Goal: Task Accomplishment & Management: Use online tool/utility

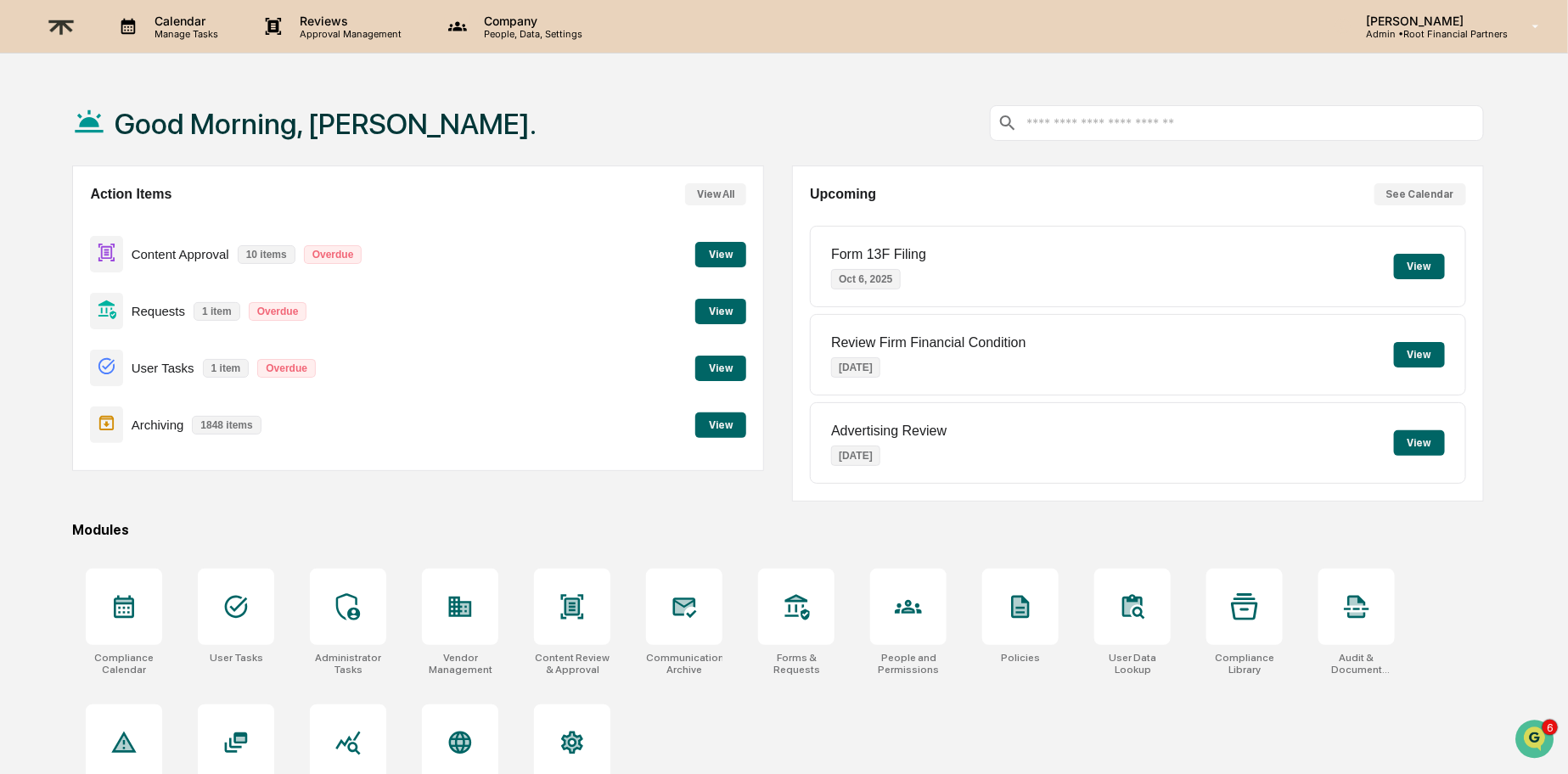
click at [730, 249] on button "View" at bounding box center [721, 254] width 51 height 26
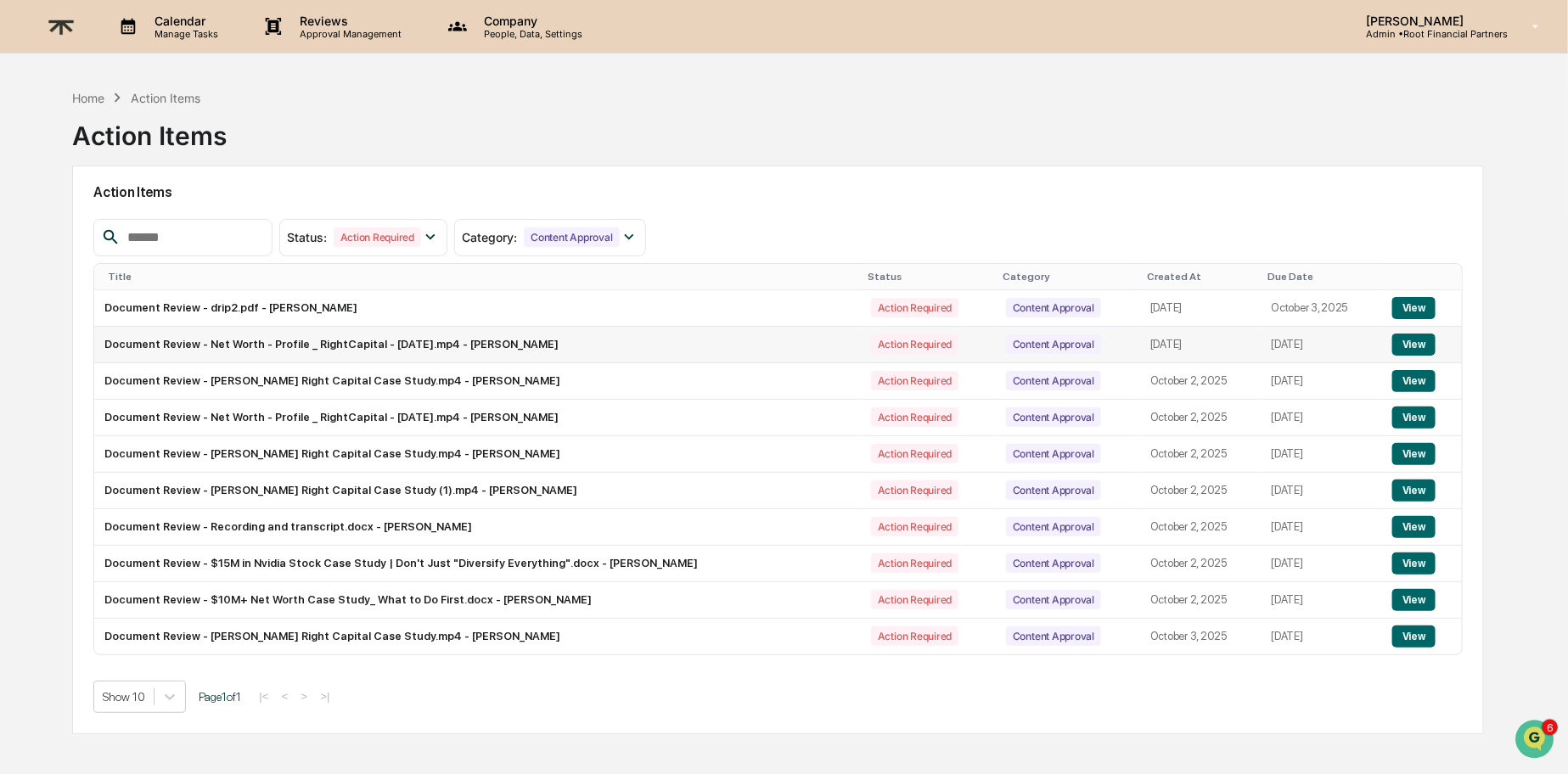
click at [1429, 340] on button "View" at bounding box center [1414, 344] width 43 height 22
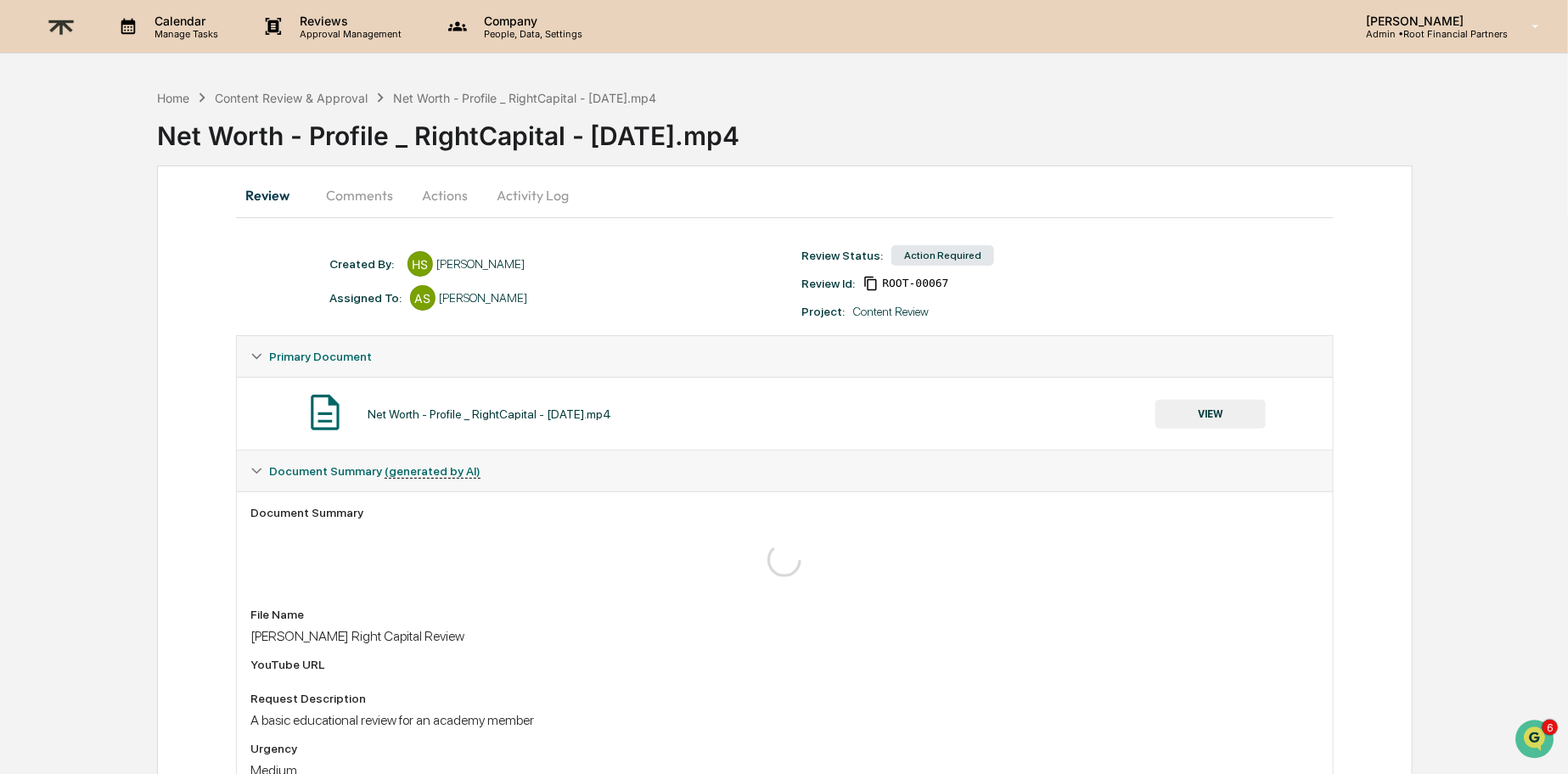
scroll to position [138, 0]
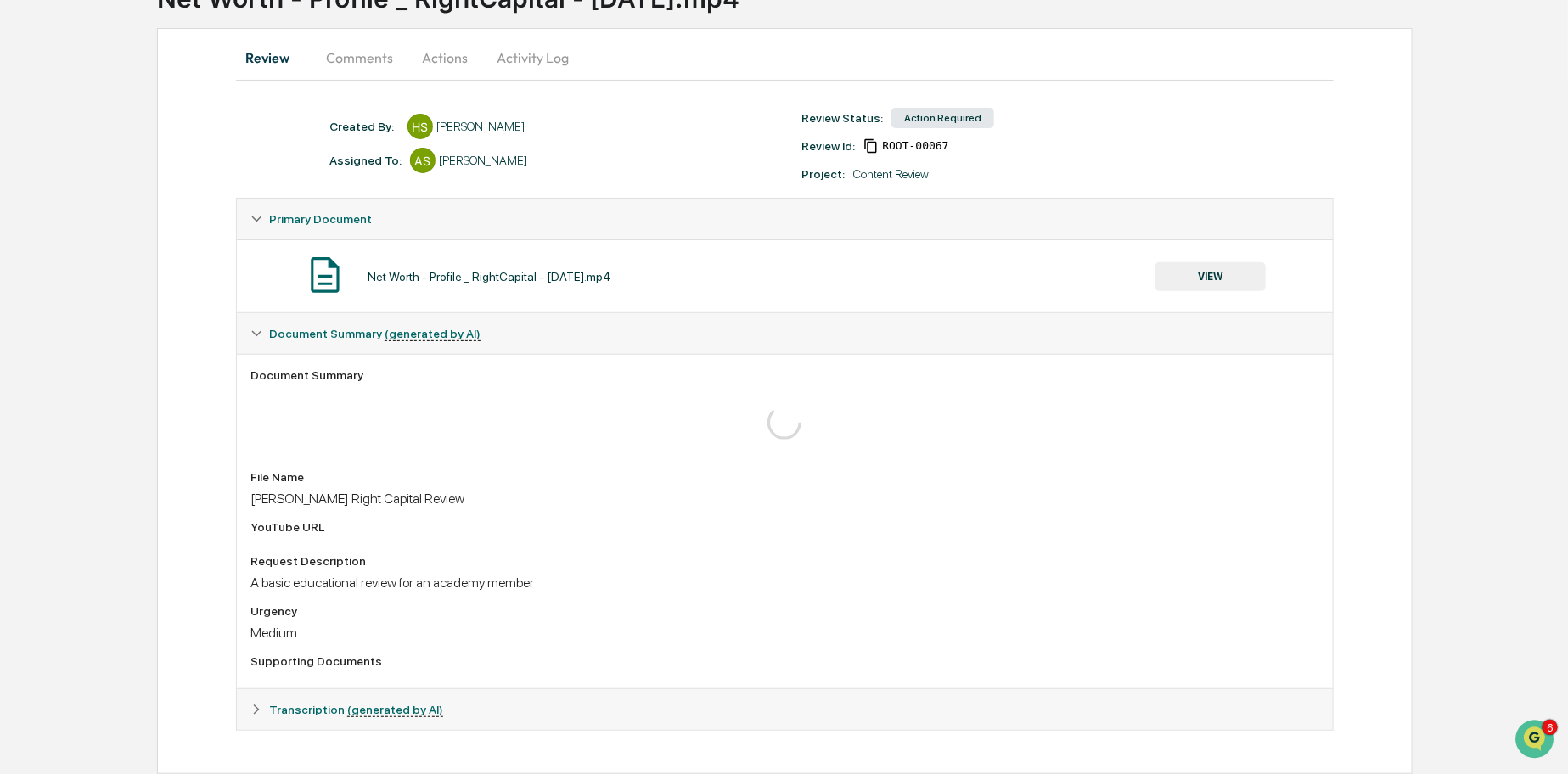
click at [278, 715] on span "Transcription (generated by AI)" at bounding box center [355, 710] width 174 height 13
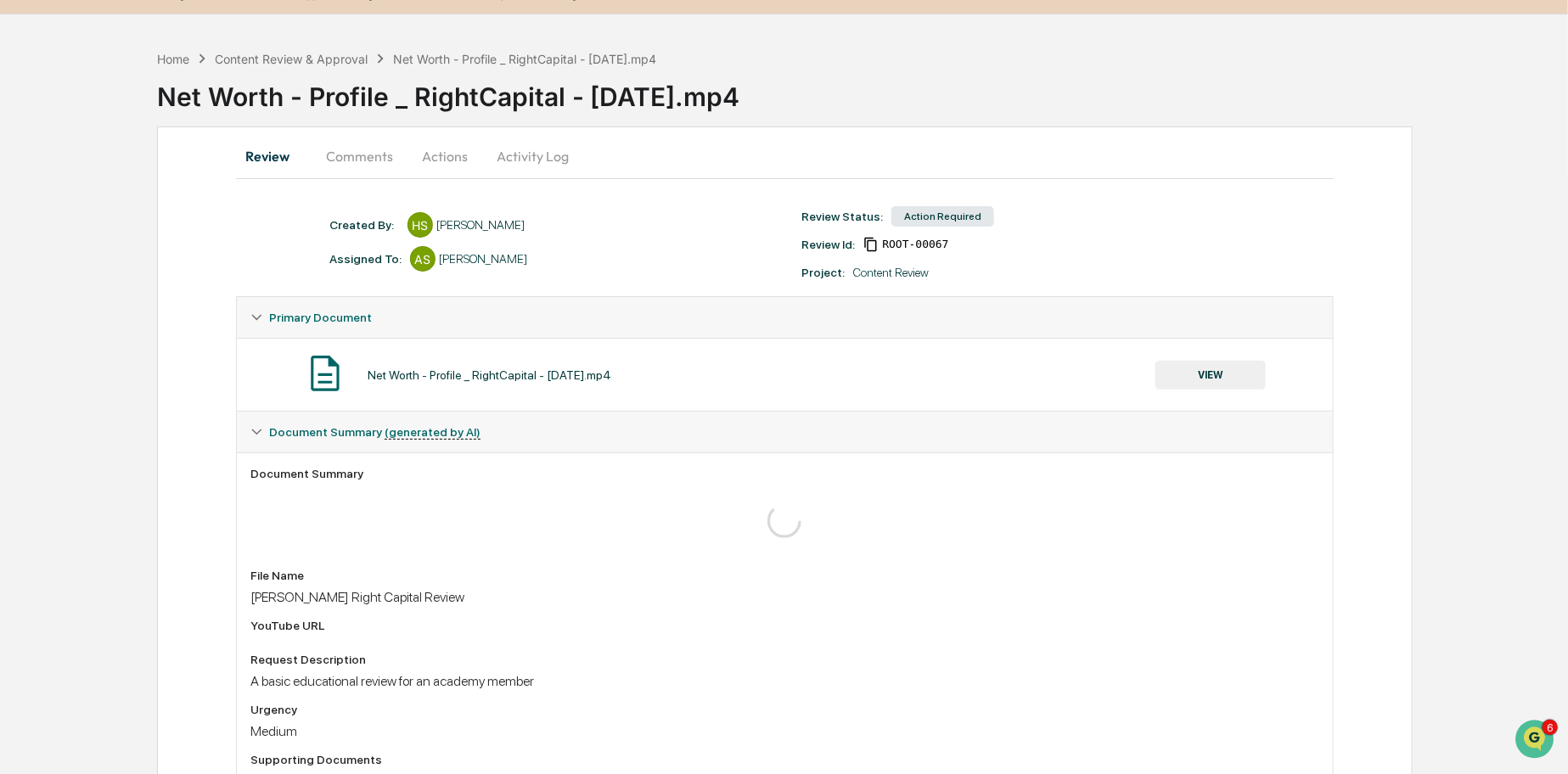
scroll to position [0, 0]
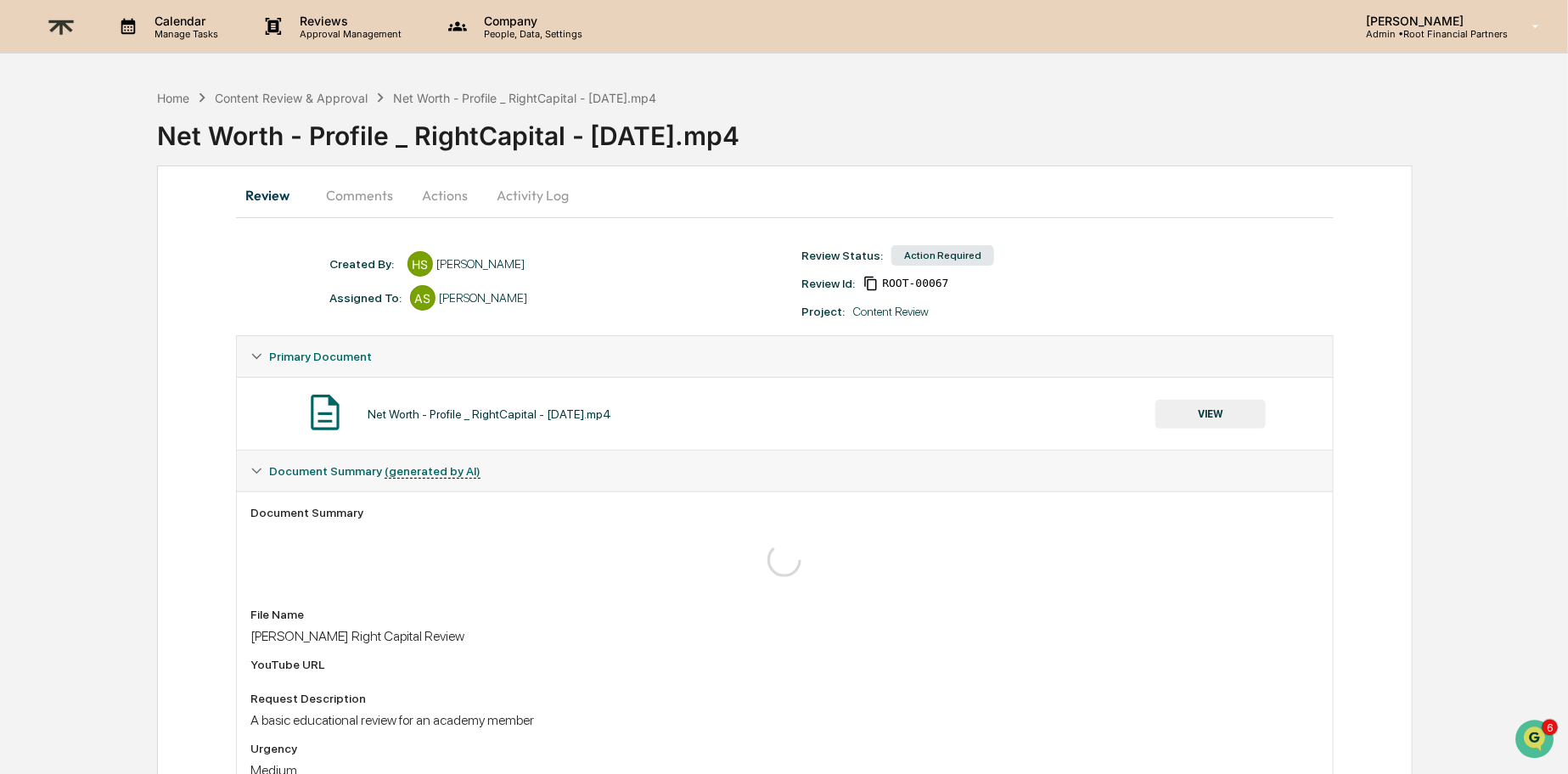
click at [646, 139] on div "Net Worth - Profile _ RightCapital - 1 October 2025.mp4" at bounding box center [863, 129] width 1412 height 44
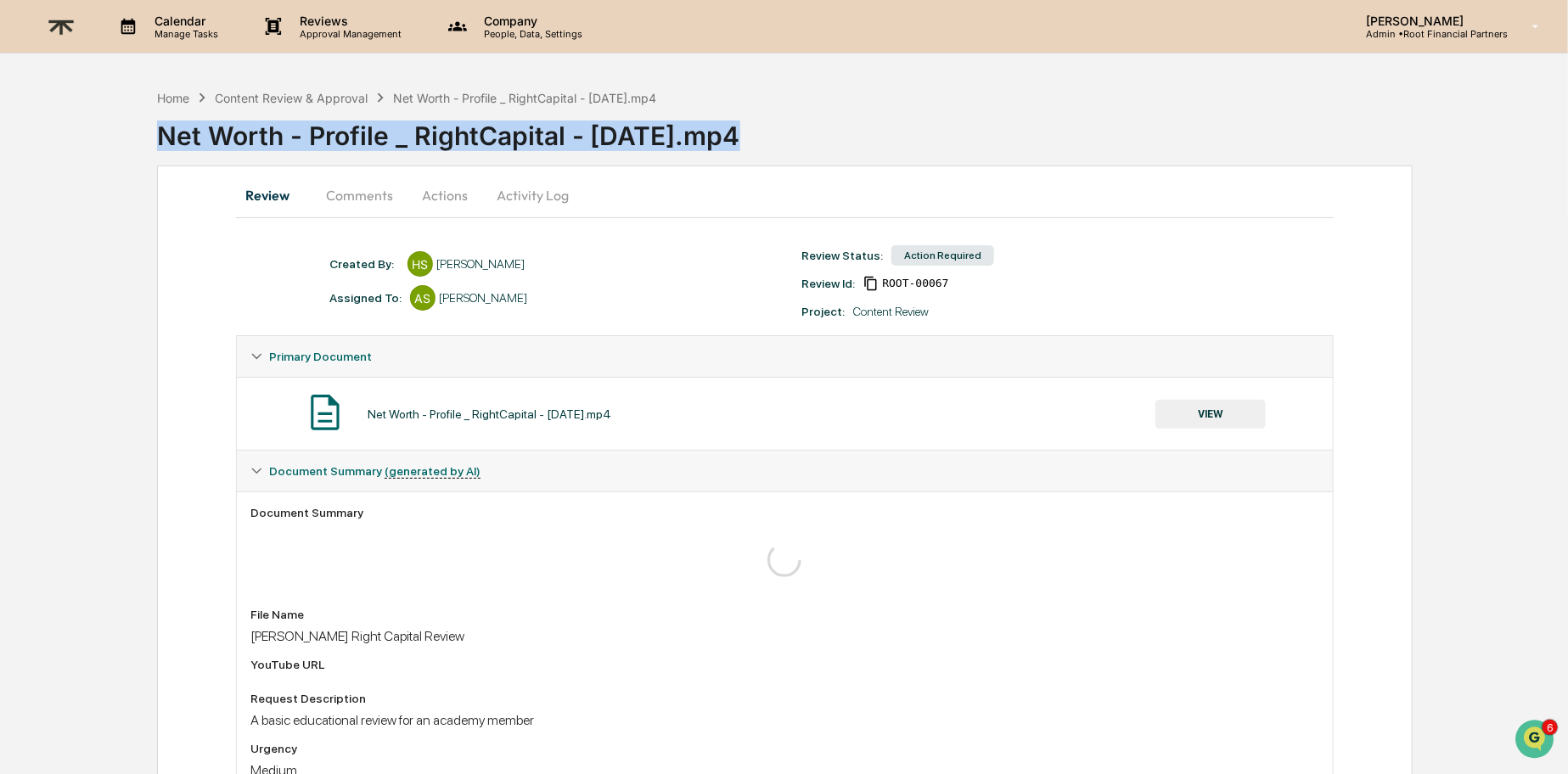
copy div "Net Worth - Profile _ RightCapital - 1 October 2025.mp4"
click at [929, 151] on div "Net Worth - Profile _ RightCapital - 1 October 2025.mp4" at bounding box center [863, 129] width 1412 height 44
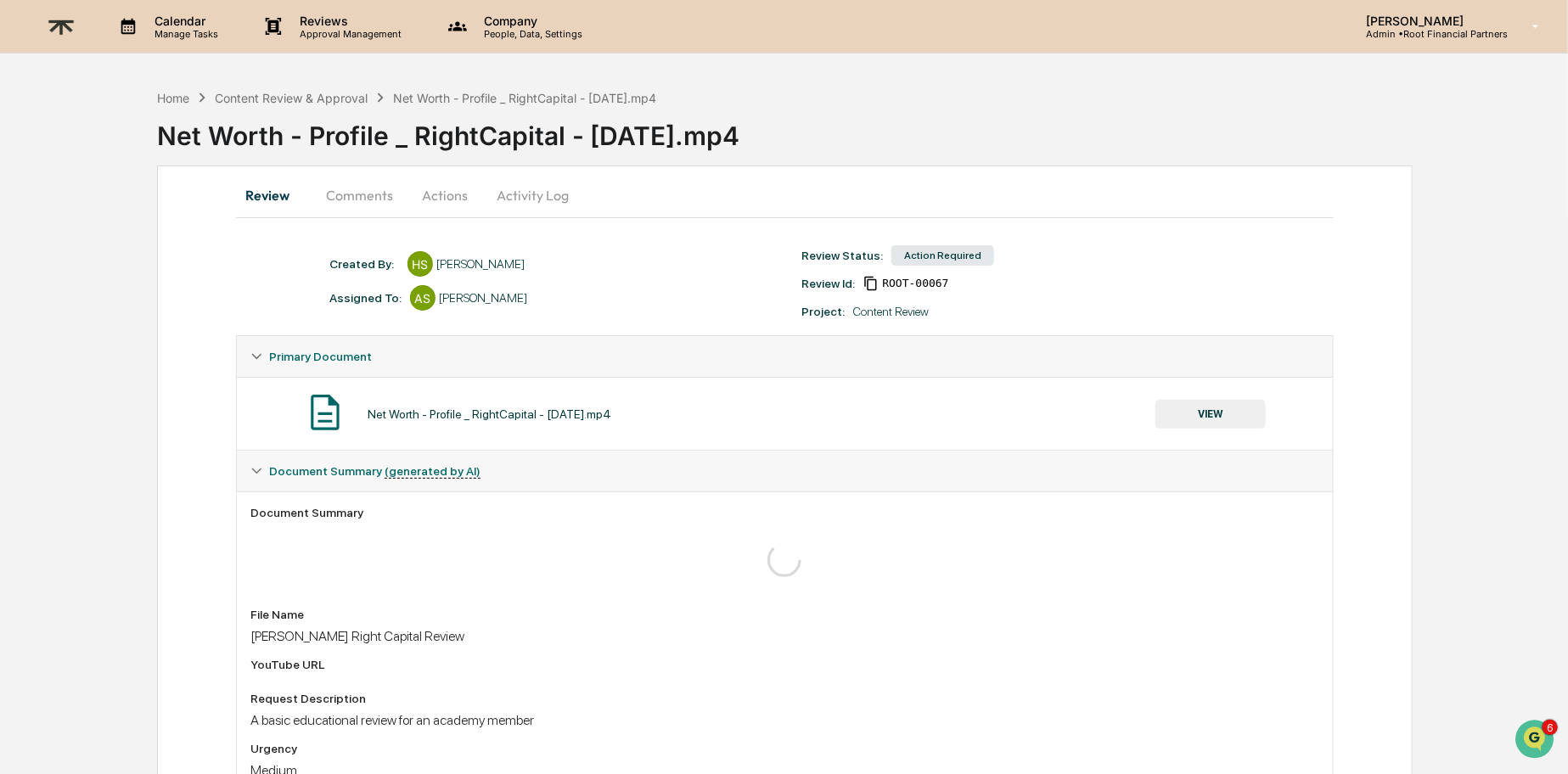
scroll to position [234, 0]
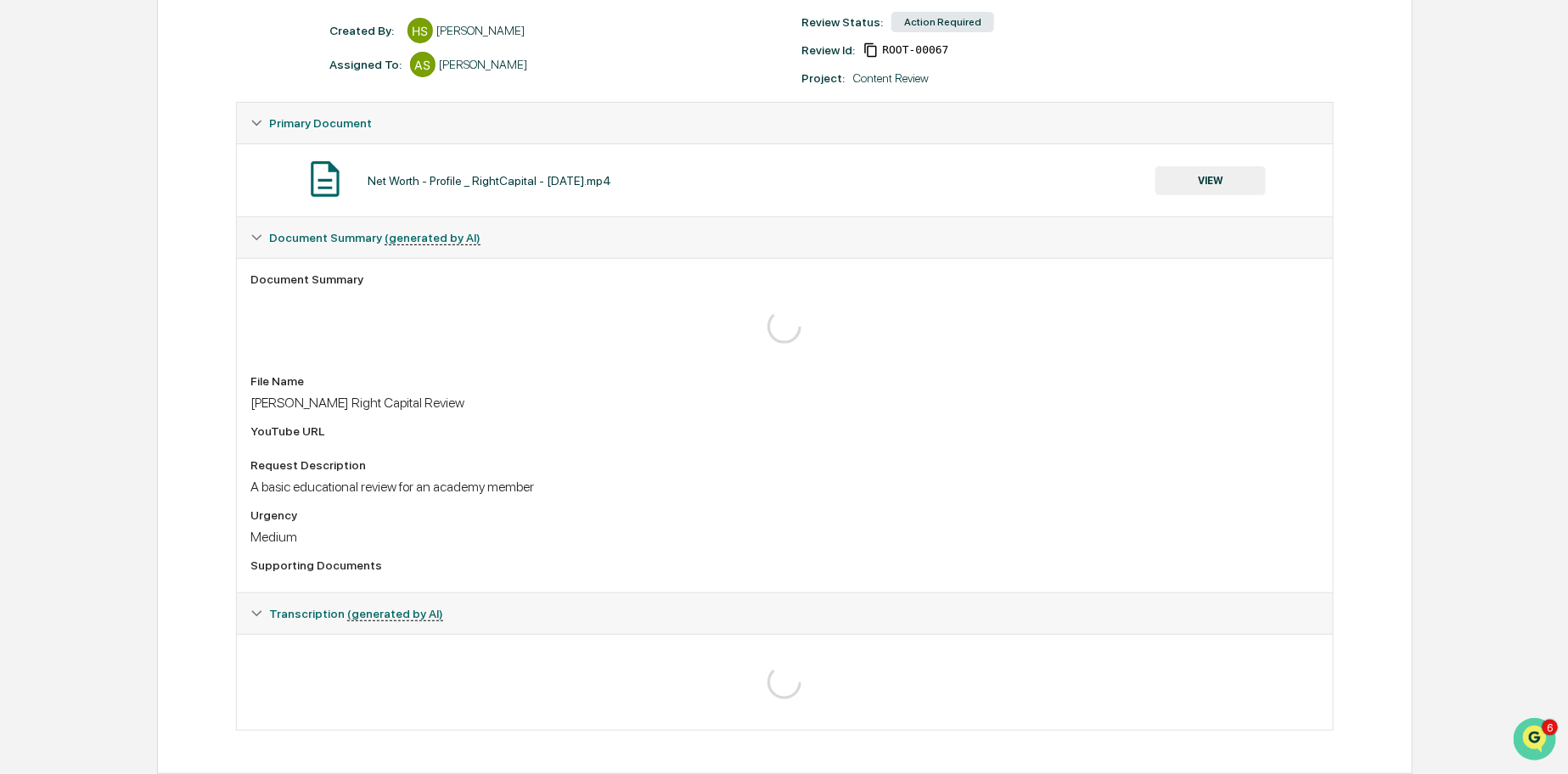
click at [1526, 723] on img "Open customer support" at bounding box center [1534, 738] width 42 height 34
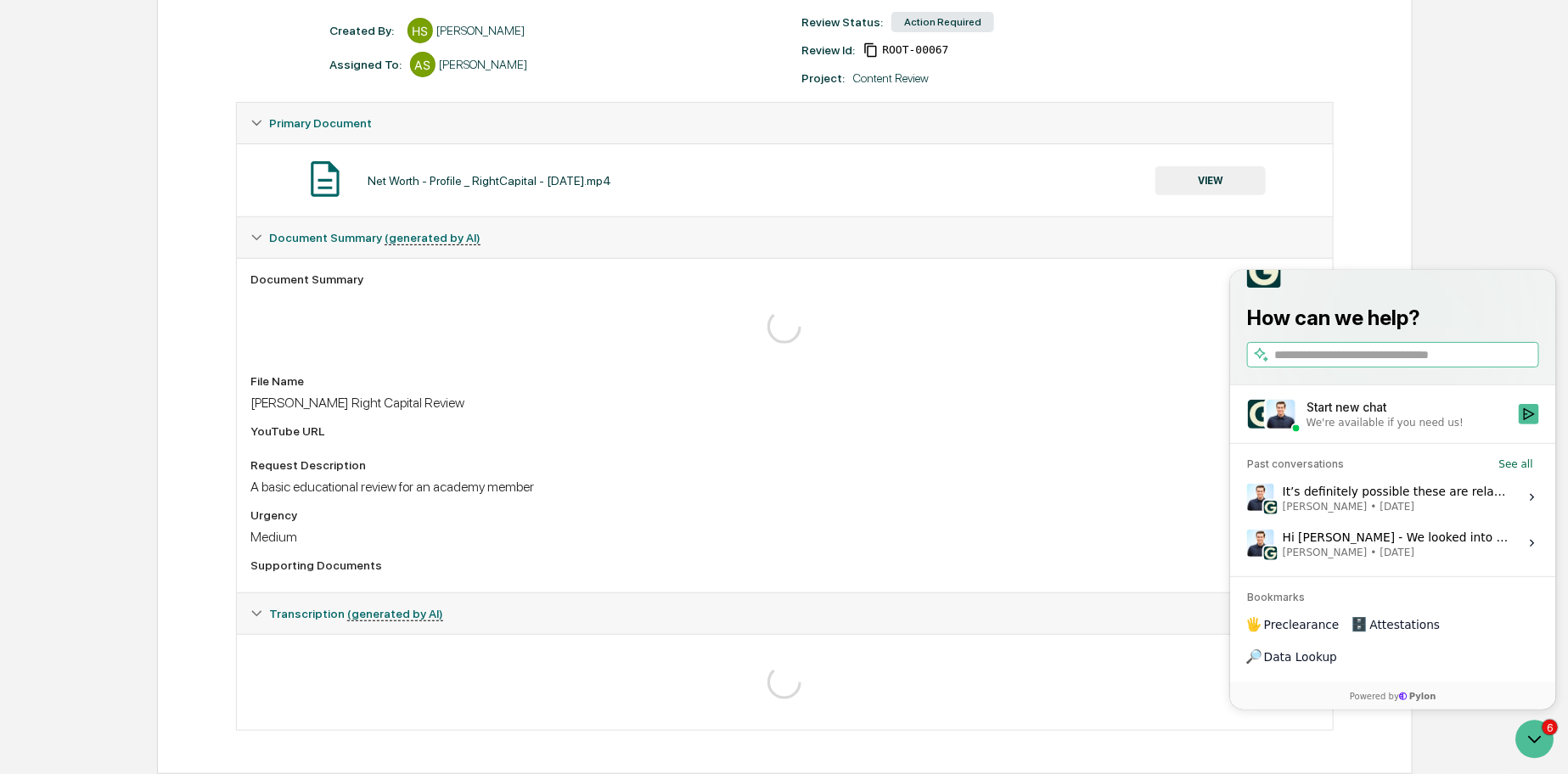
click at [1410, 416] on div "Start new chat" at bounding box center [1407, 408] width 202 height 17
click at [1518, 424] on button "Start new chat We're available if you need us!" at bounding box center [1528, 413] width 20 height 20
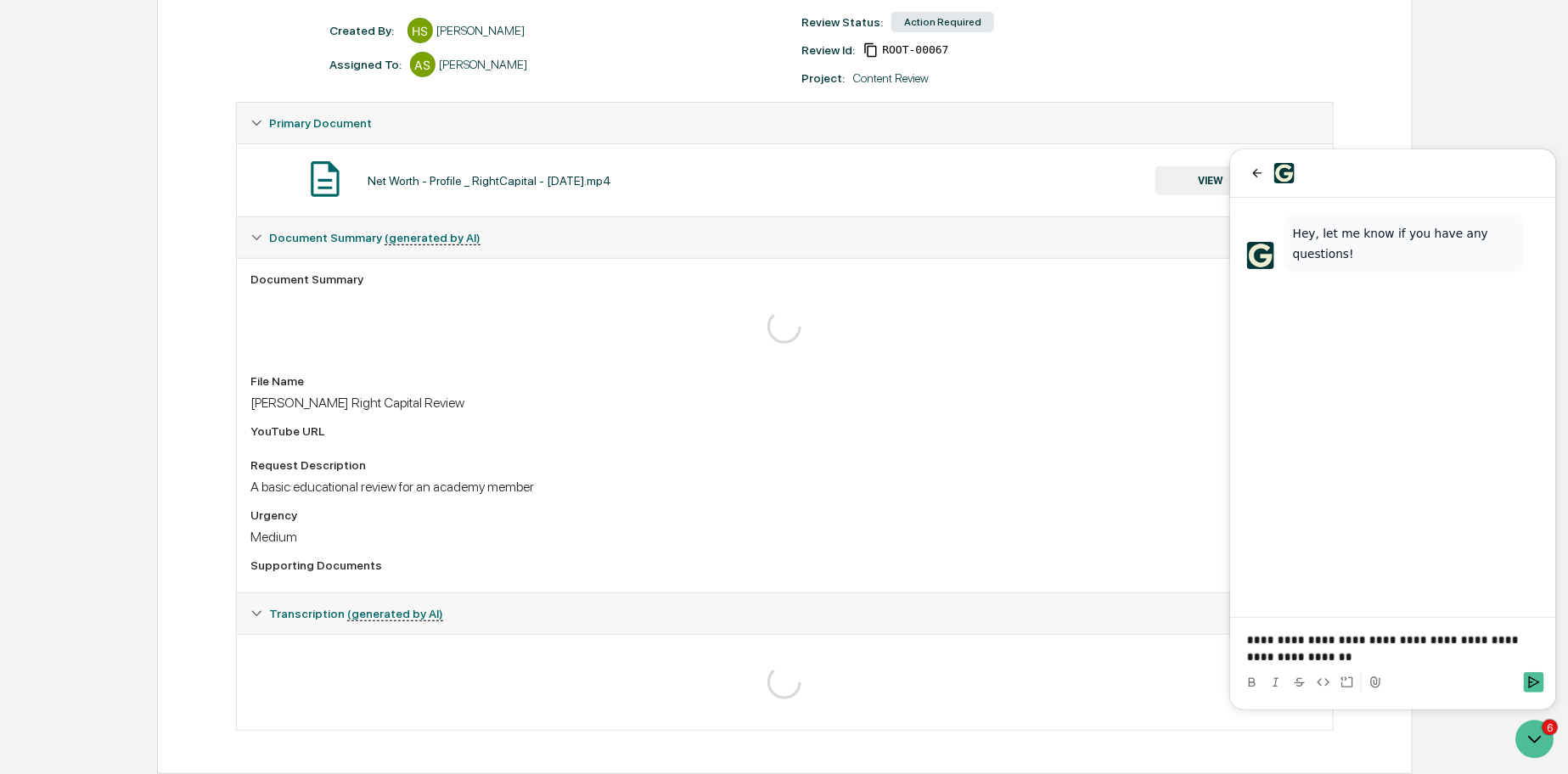
click at [1364, 646] on p "**********" at bounding box center [1392, 646] width 292 height 34
click at [1338, 649] on p "**********" at bounding box center [1392, 646] width 292 height 34
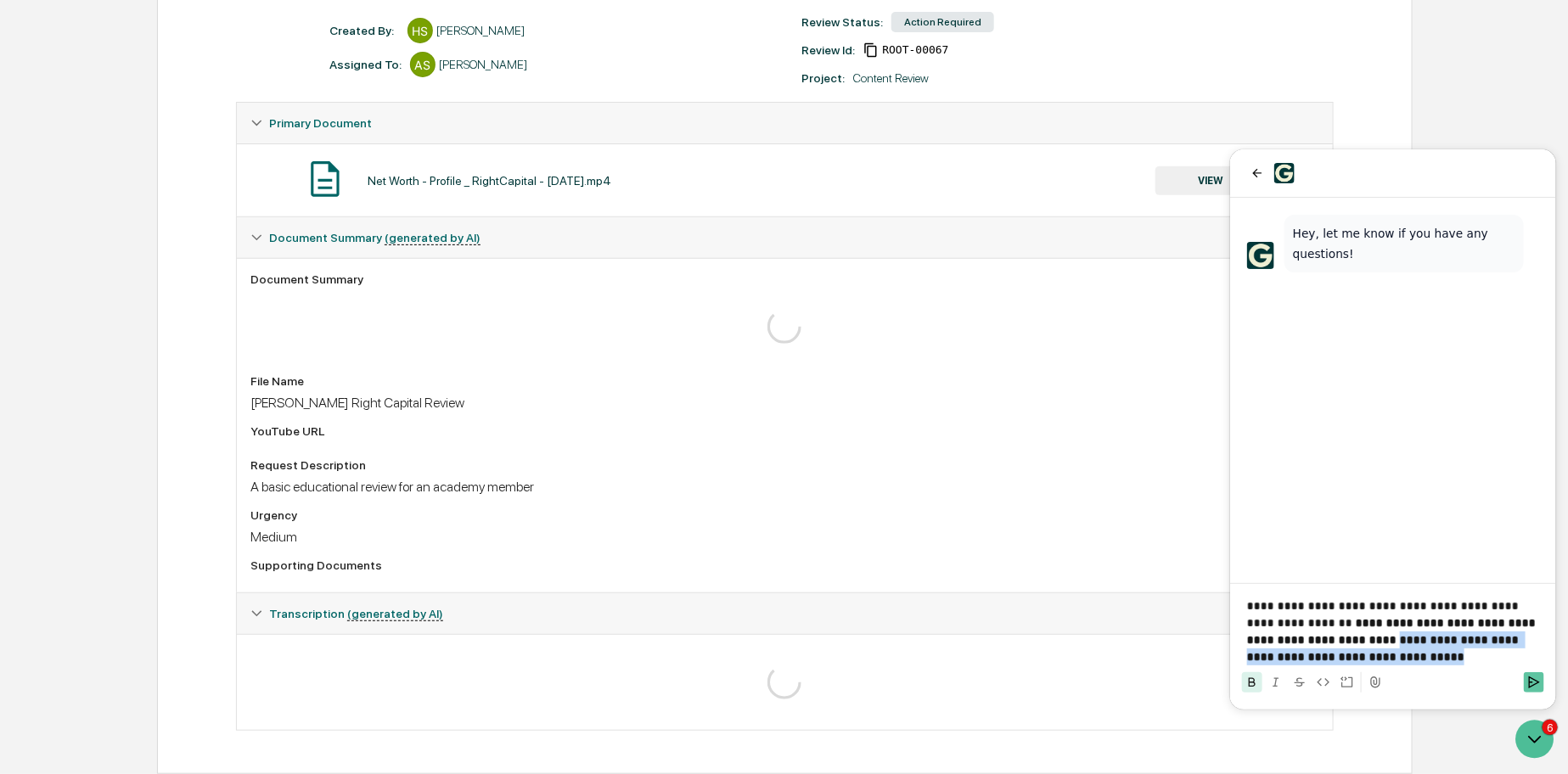
drag, startPoint x: 1360, startPoint y: 638, endPoint x: 1533, endPoint y: 679, distance: 177.8
click at [1533, 679] on div "**********" at bounding box center [1392, 647] width 313 height 102
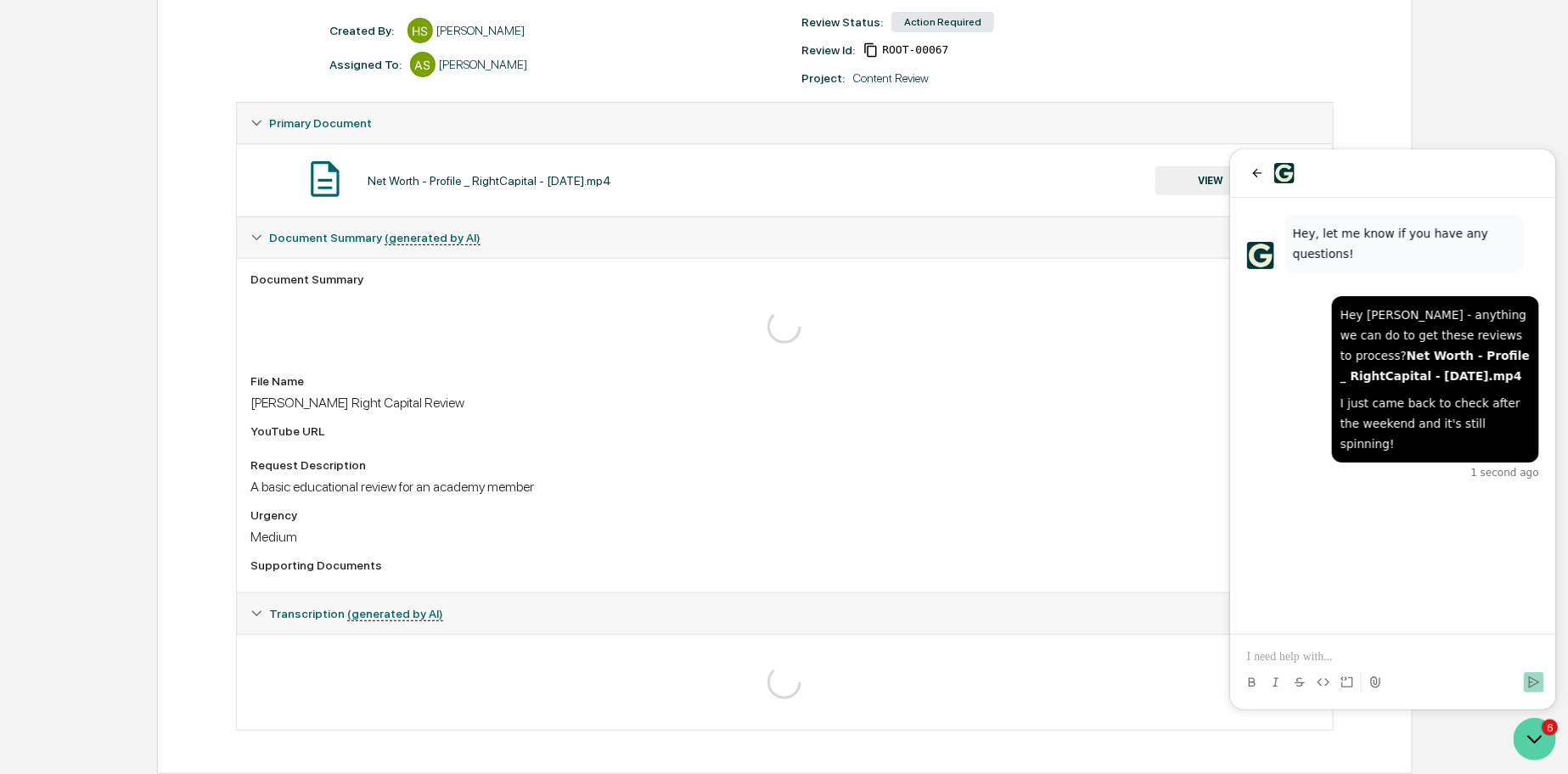
click at [1528, 742] on icon "Open customer support" at bounding box center [1534, 739] width 42 height 42
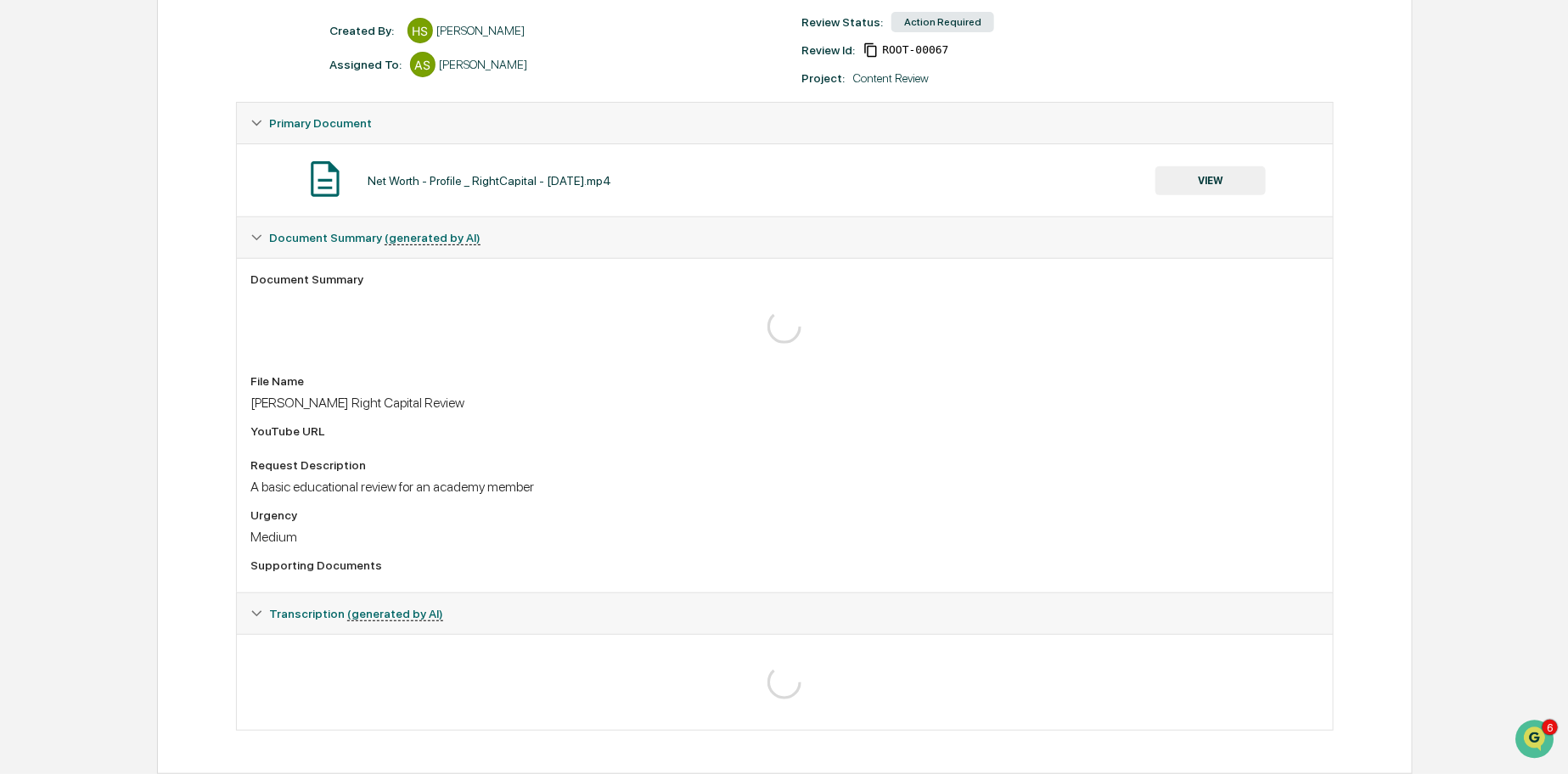
scroll to position [0, 0]
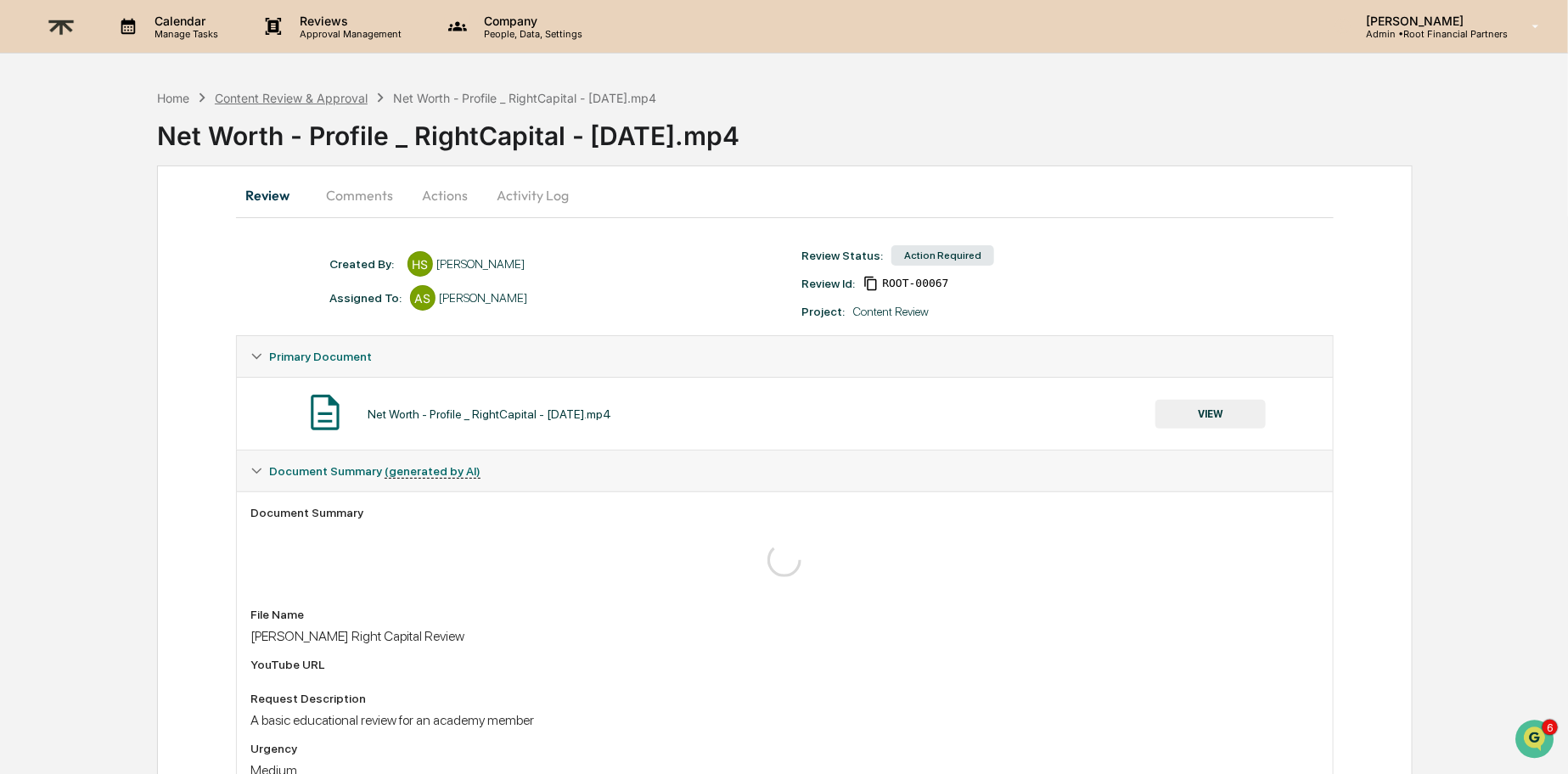
click at [322, 91] on div "Content Review & Approval" at bounding box center [291, 98] width 153 height 14
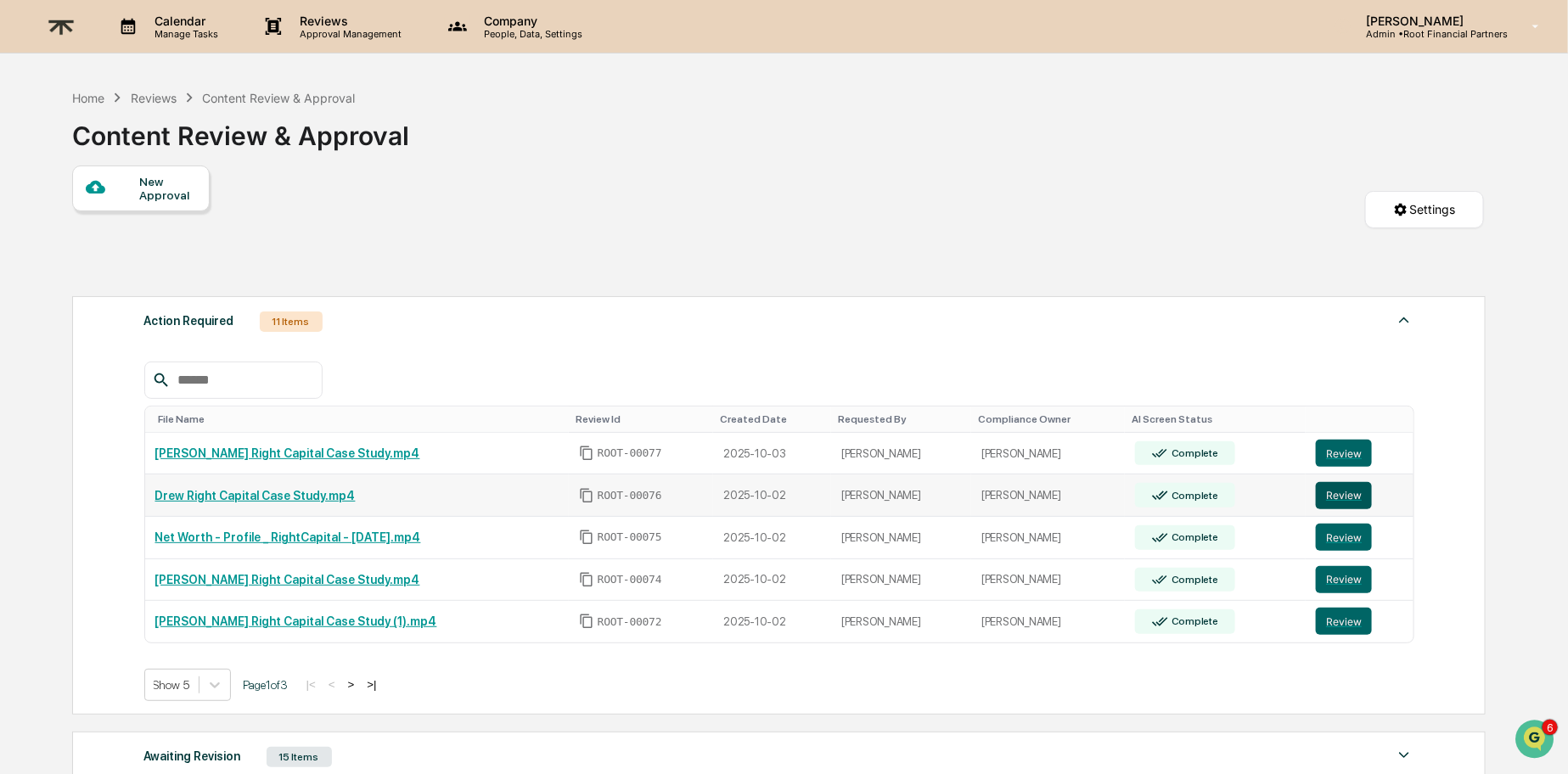
click at [1357, 497] on button "Review" at bounding box center [1343, 496] width 56 height 27
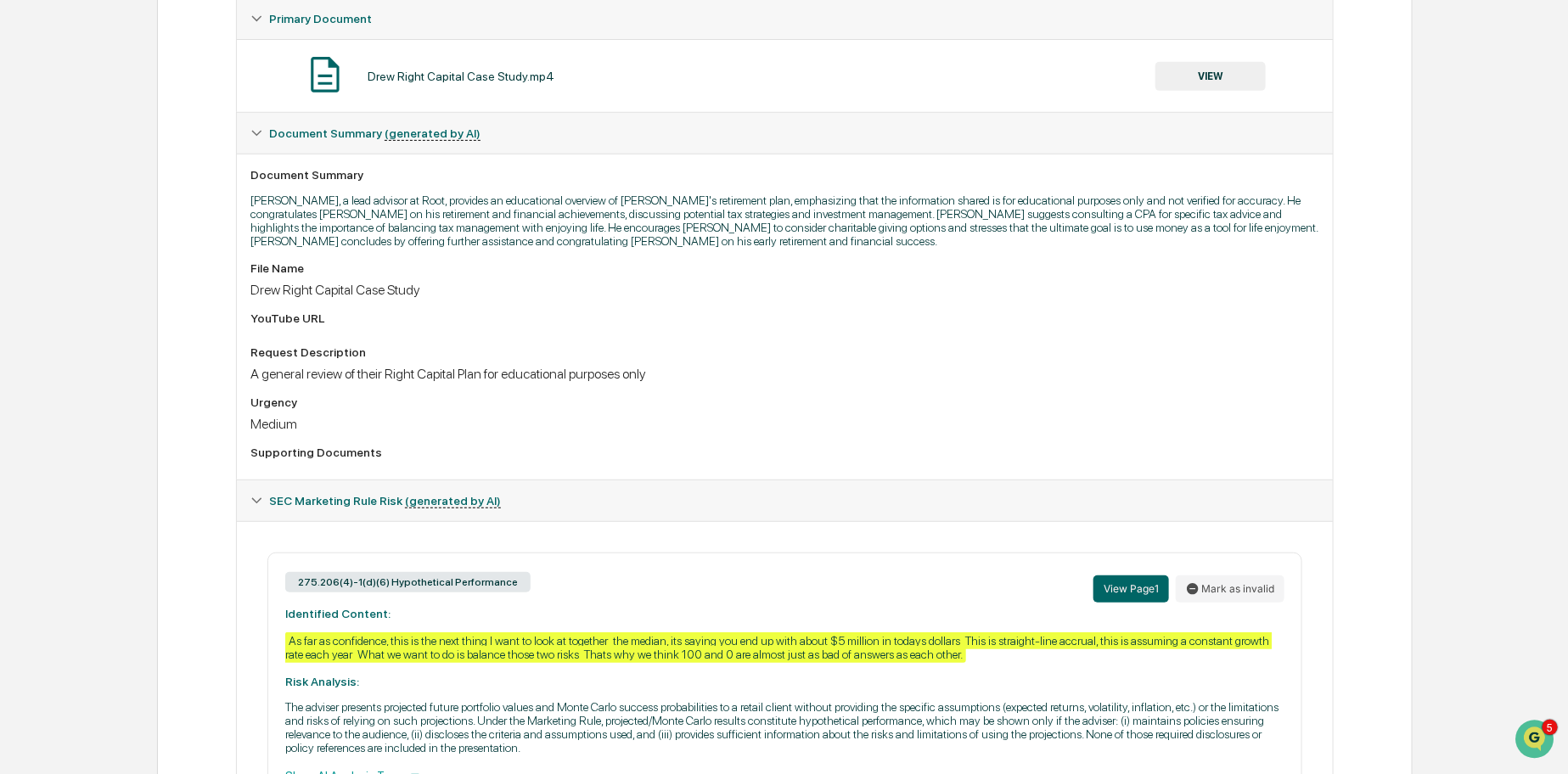
scroll to position [494, 0]
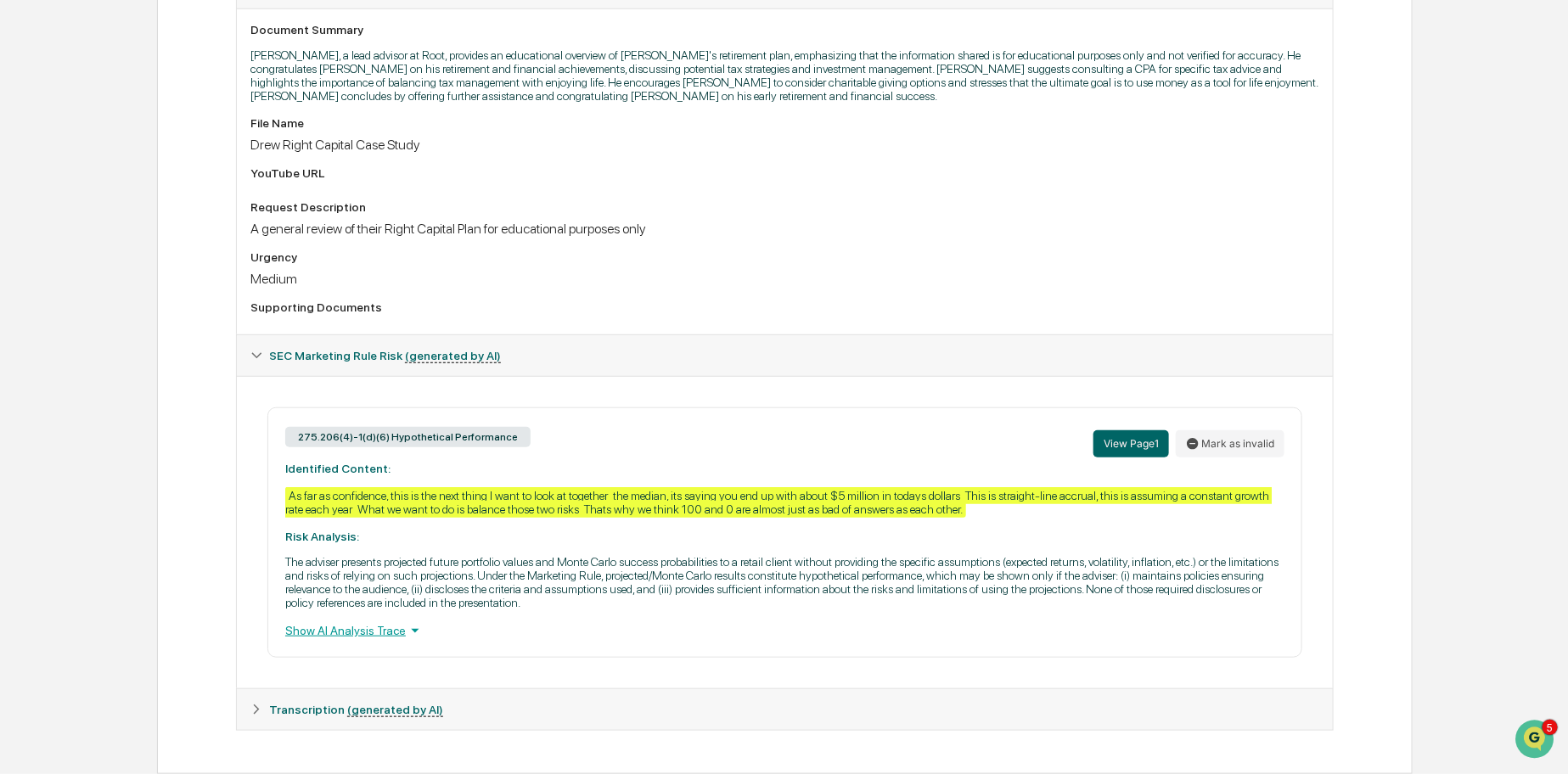
click at [399, 630] on div "Show AI Analysis Trace" at bounding box center [784, 630] width 999 height 18
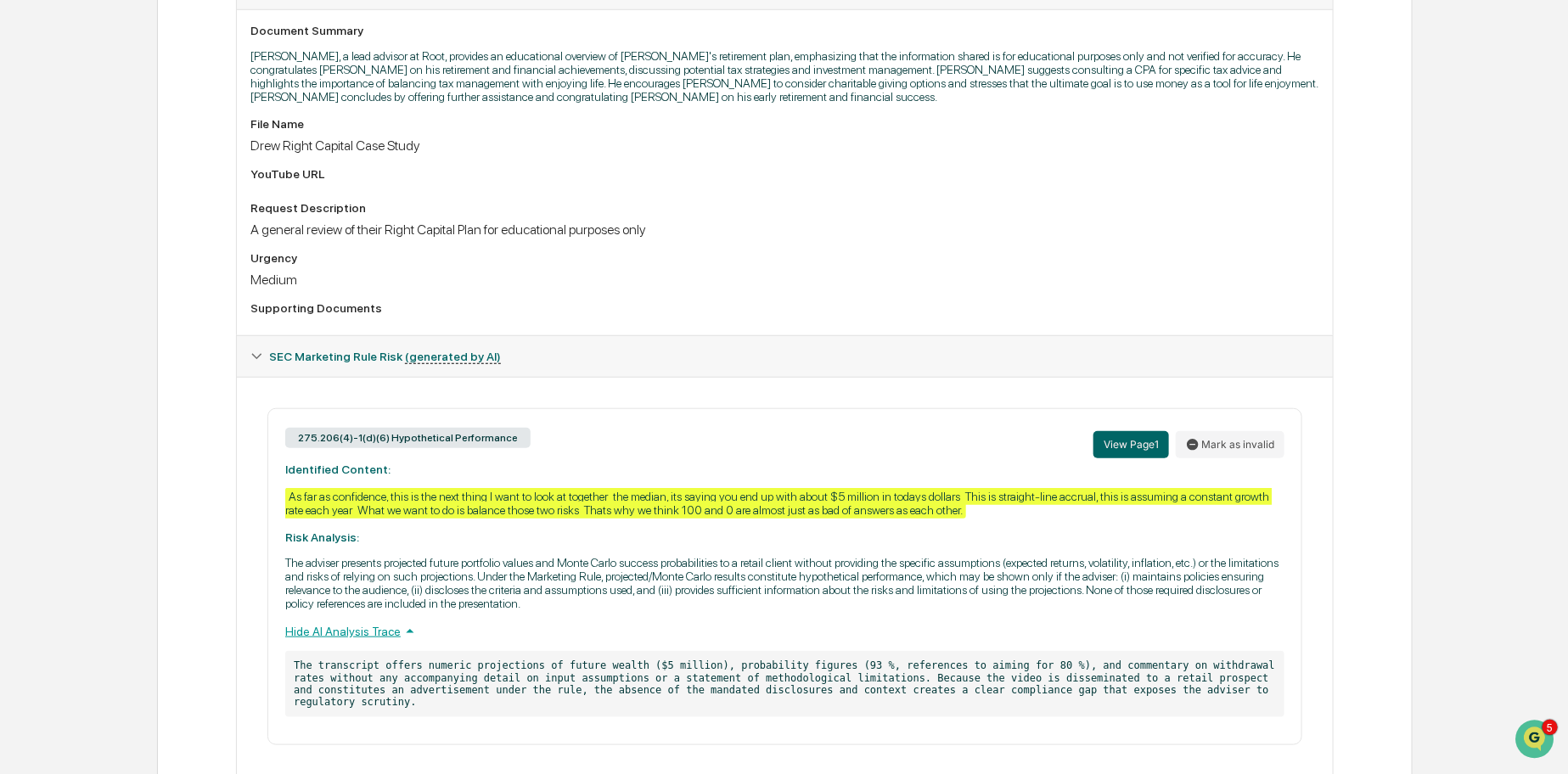
scroll to position [0, 0]
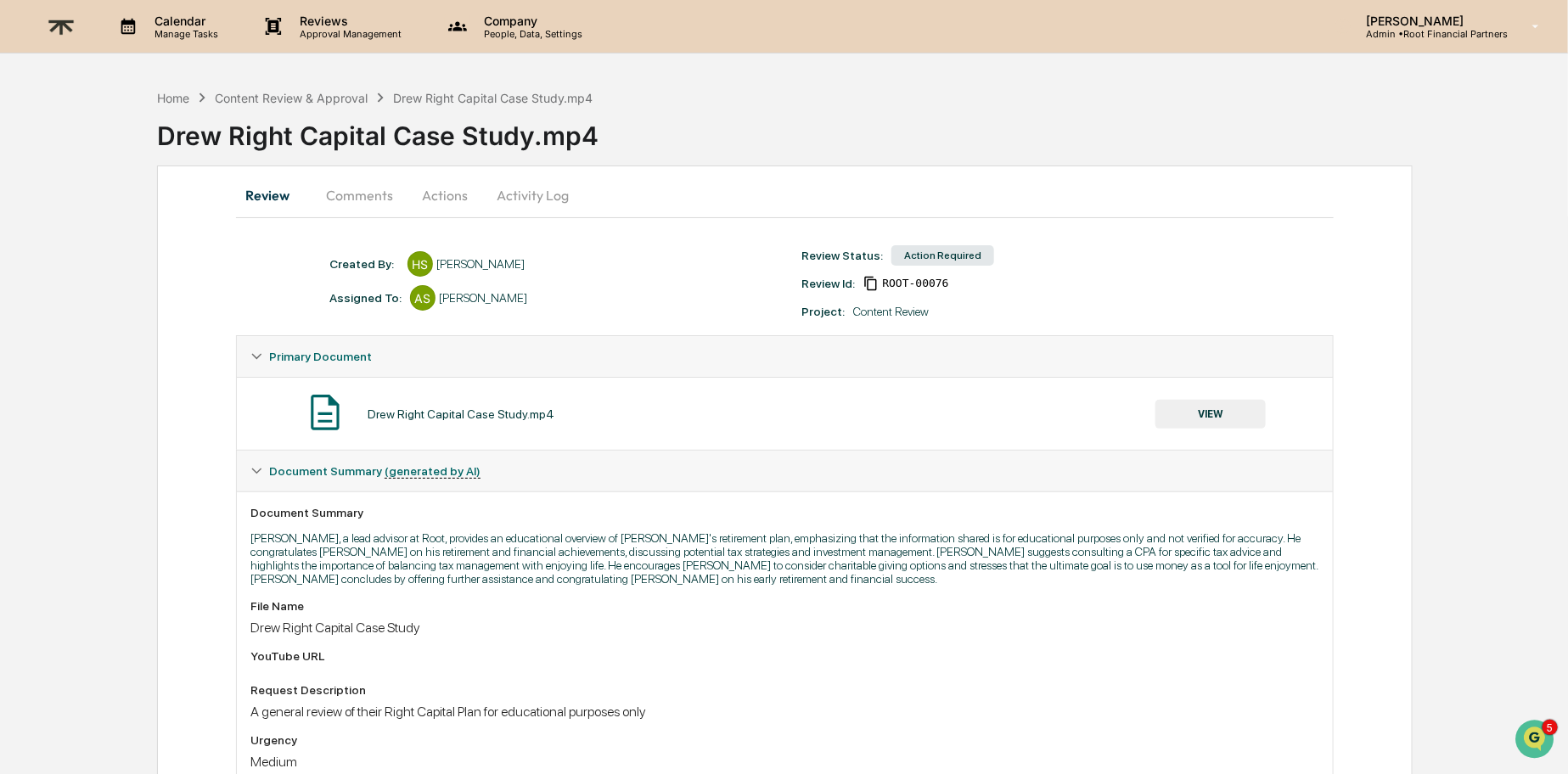
click at [48, 31] on img at bounding box center [60, 26] width 40 height 41
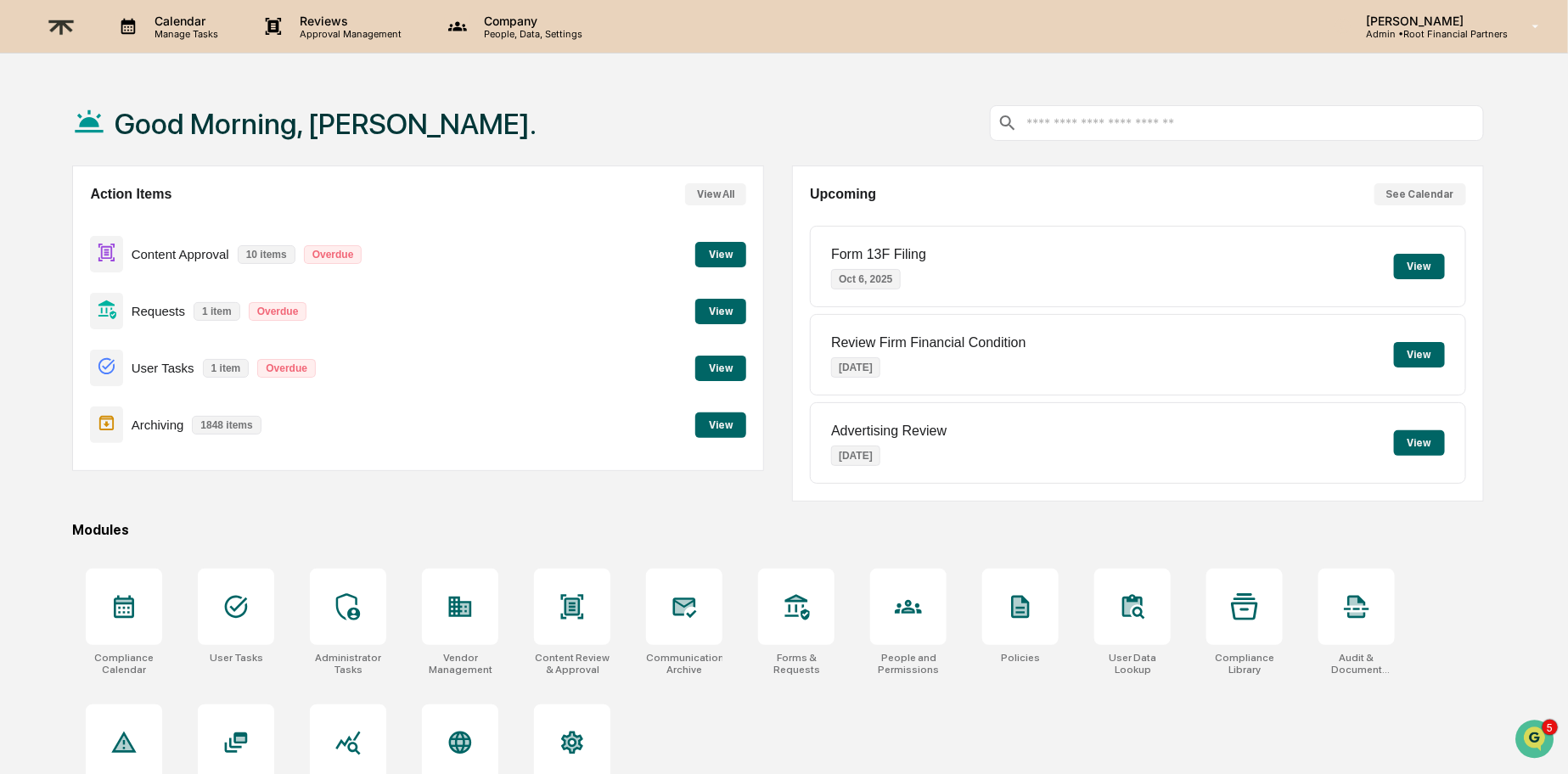
click at [733, 299] on button "View" at bounding box center [721, 311] width 51 height 26
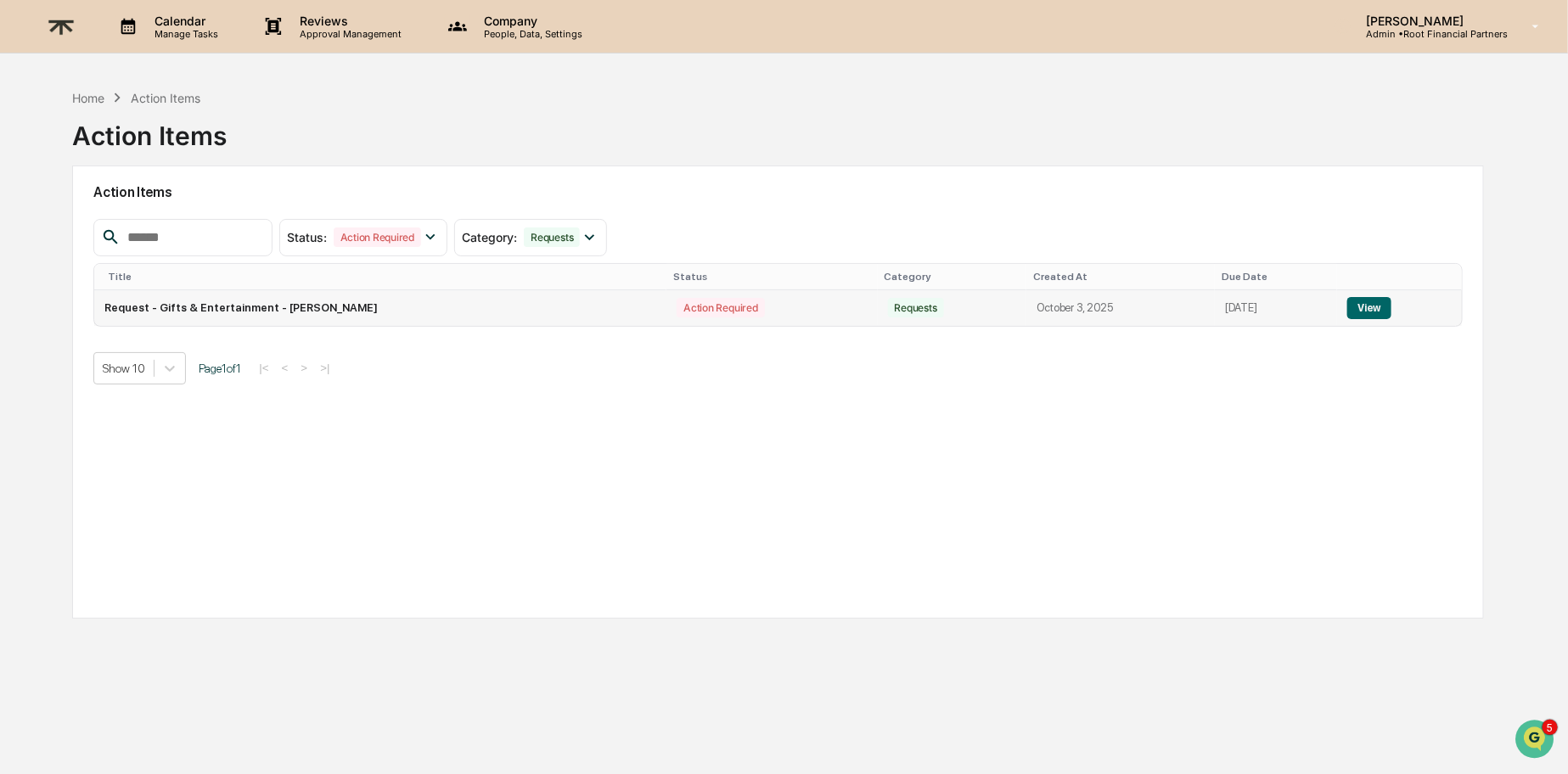
click at [1390, 298] on button "View" at bounding box center [1368, 308] width 43 height 22
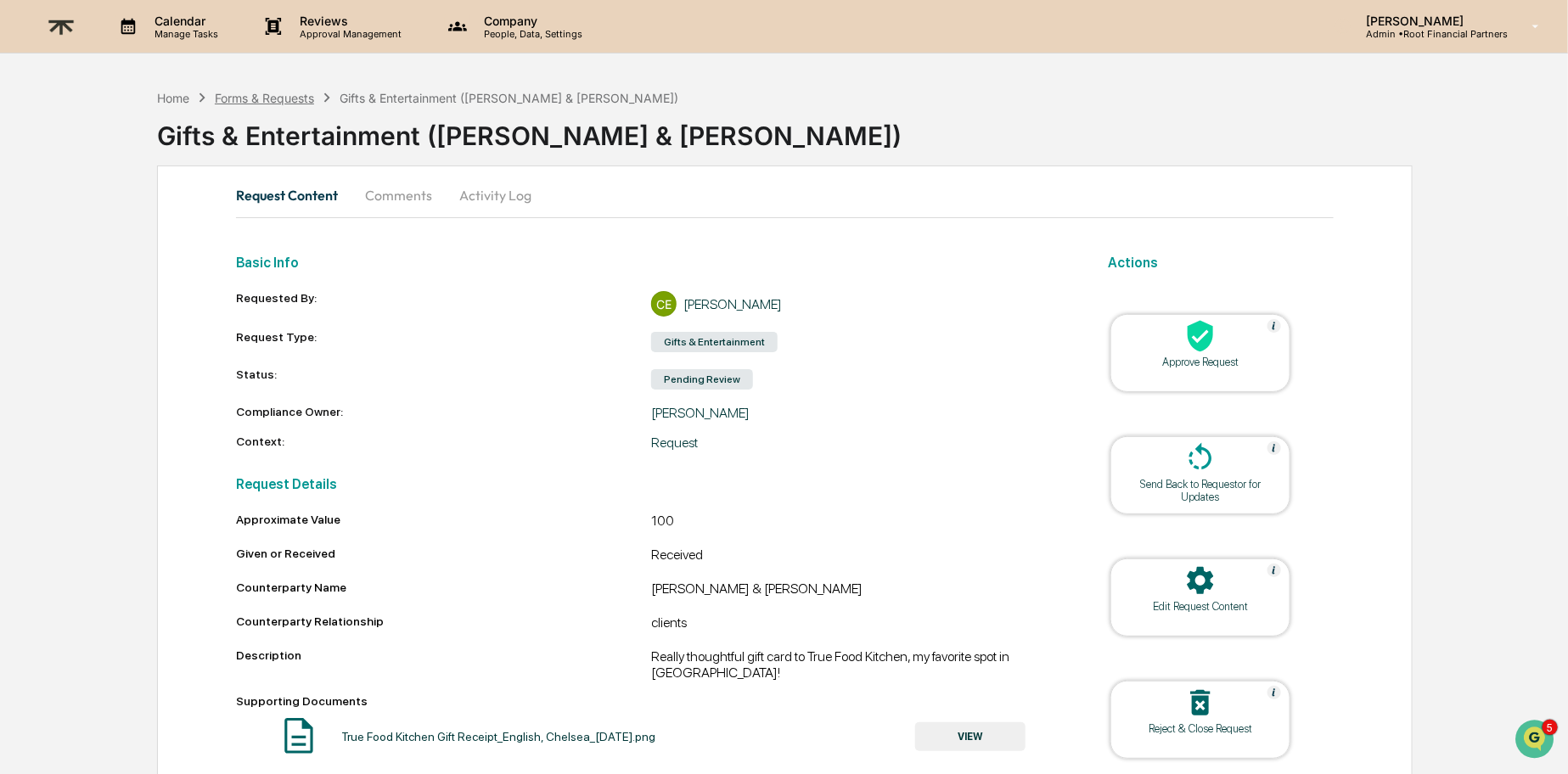
click at [273, 91] on div "Forms & Requests" at bounding box center [265, 98] width 100 height 14
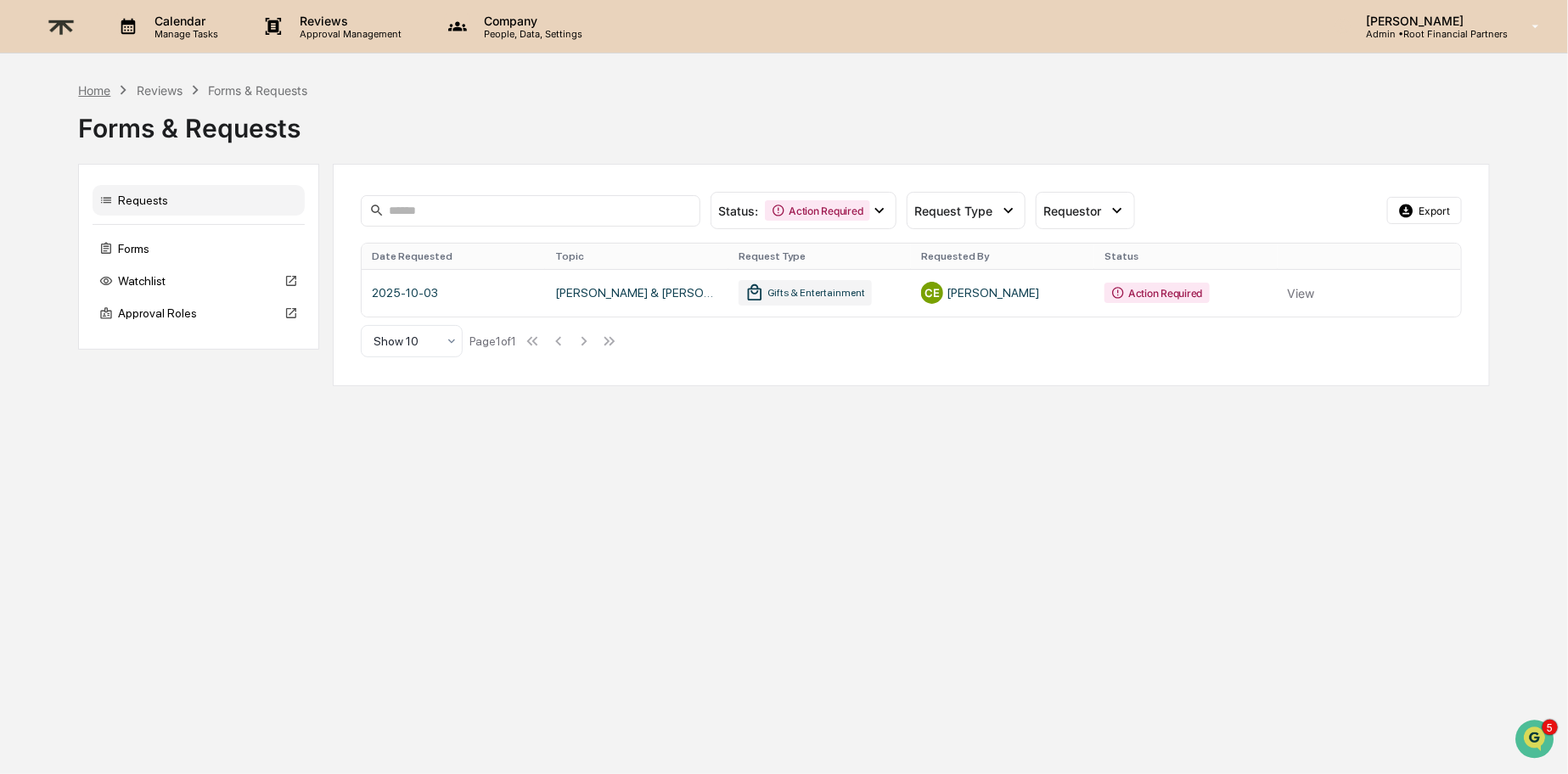
click at [85, 88] on div "Home" at bounding box center [94, 90] width 33 height 14
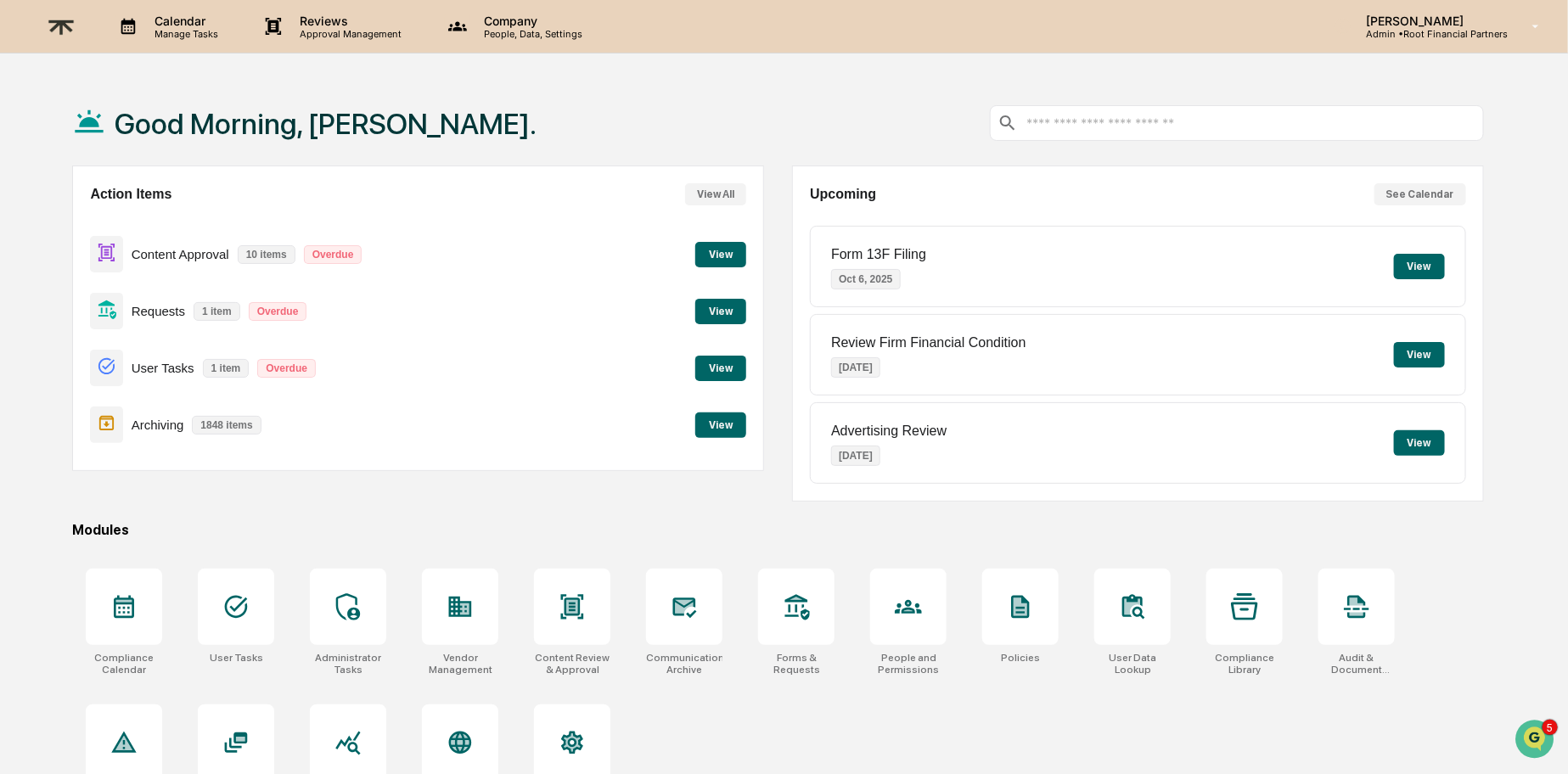
click at [725, 428] on button "View" at bounding box center [721, 425] width 51 height 26
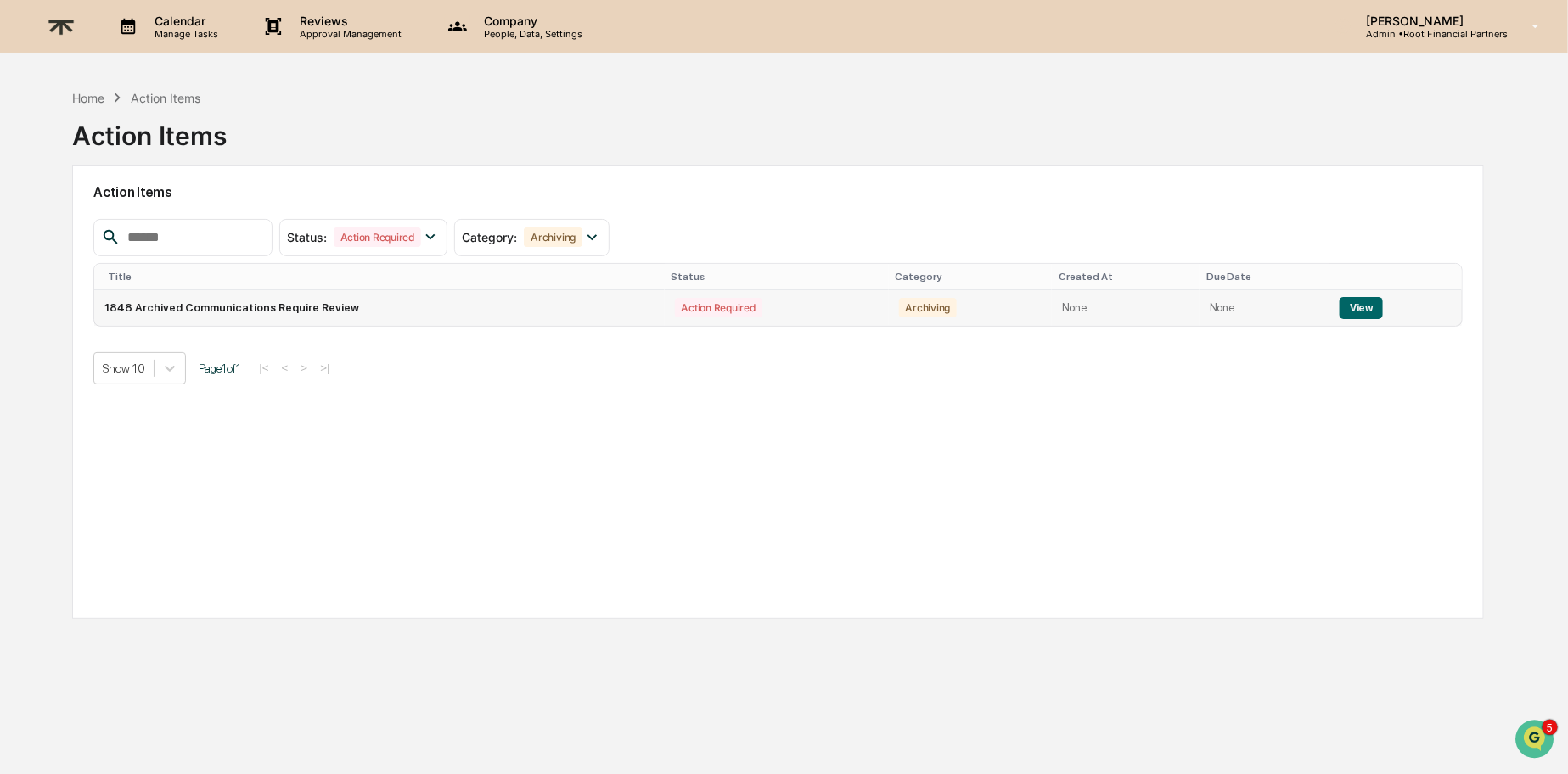
click at [1342, 299] on button "View" at bounding box center [1361, 308] width 43 height 22
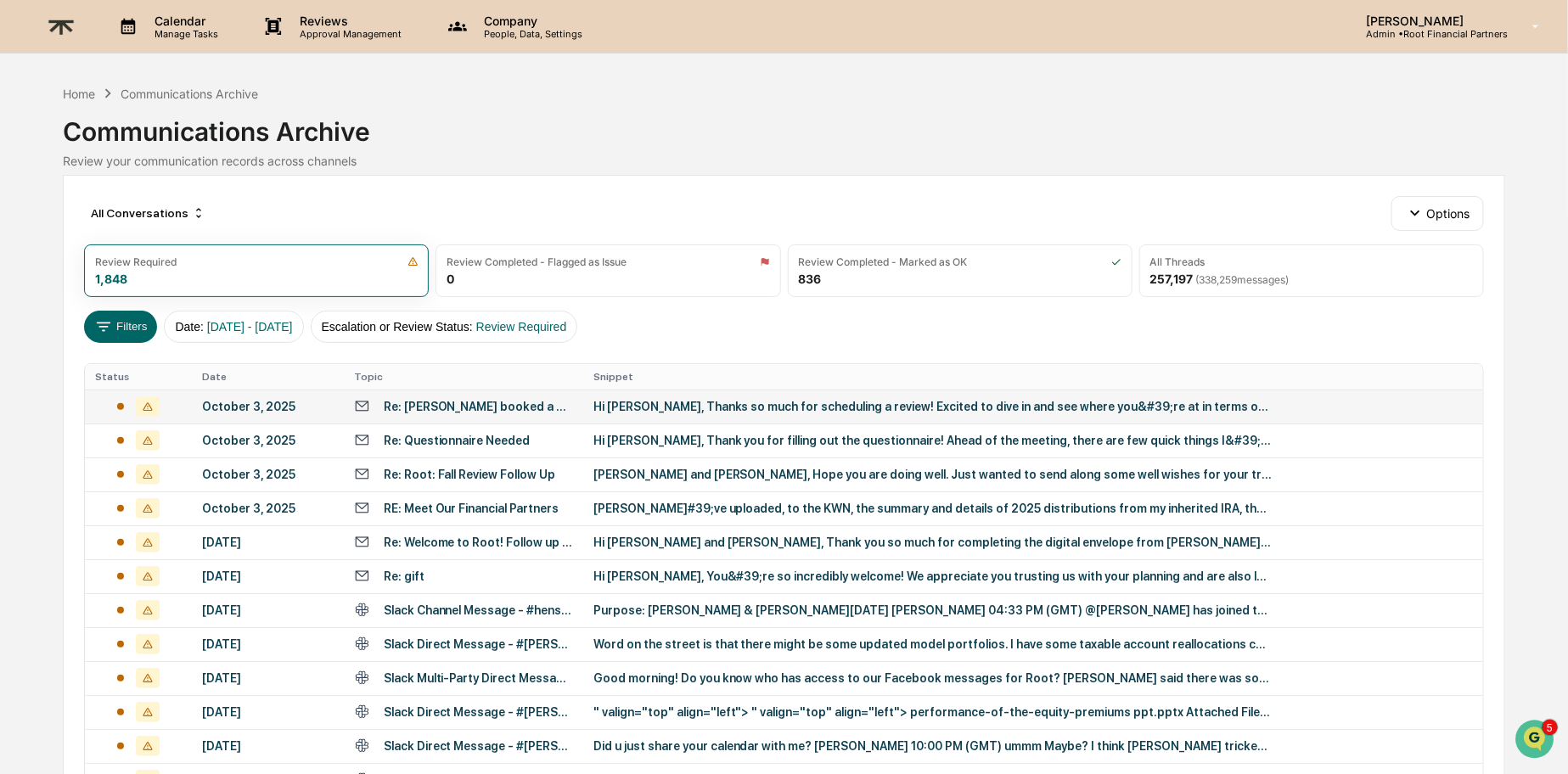
click at [873, 400] on div "Hi [PERSON_NAME], Thanks so much for scheduling a review! Excited to dive in an…" at bounding box center [933, 407] width 679 height 13
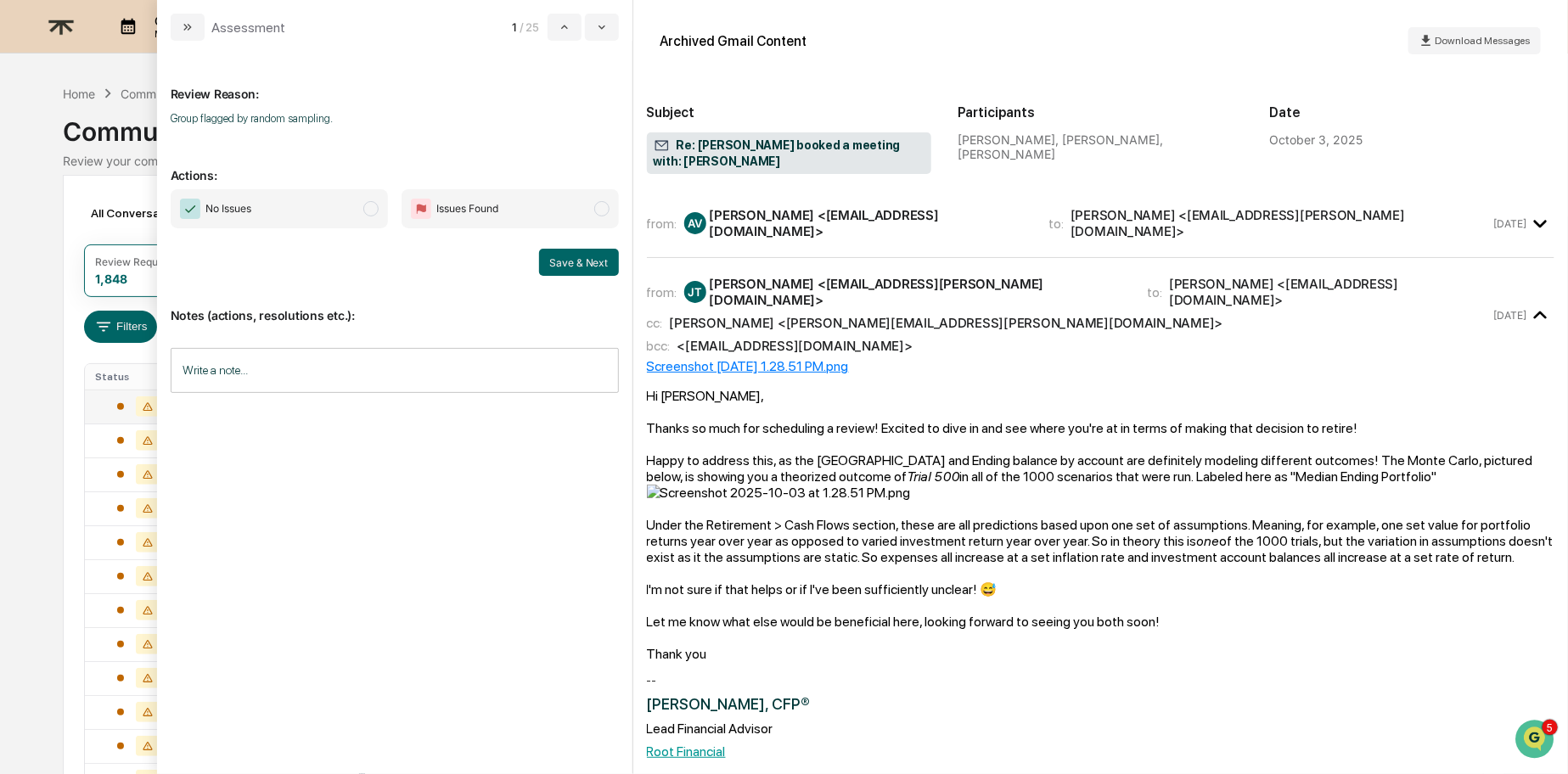
click at [317, 191] on span "No Issues" at bounding box center [279, 208] width 218 height 39
click at [575, 259] on button "Save & Next" at bounding box center [579, 262] width 80 height 27
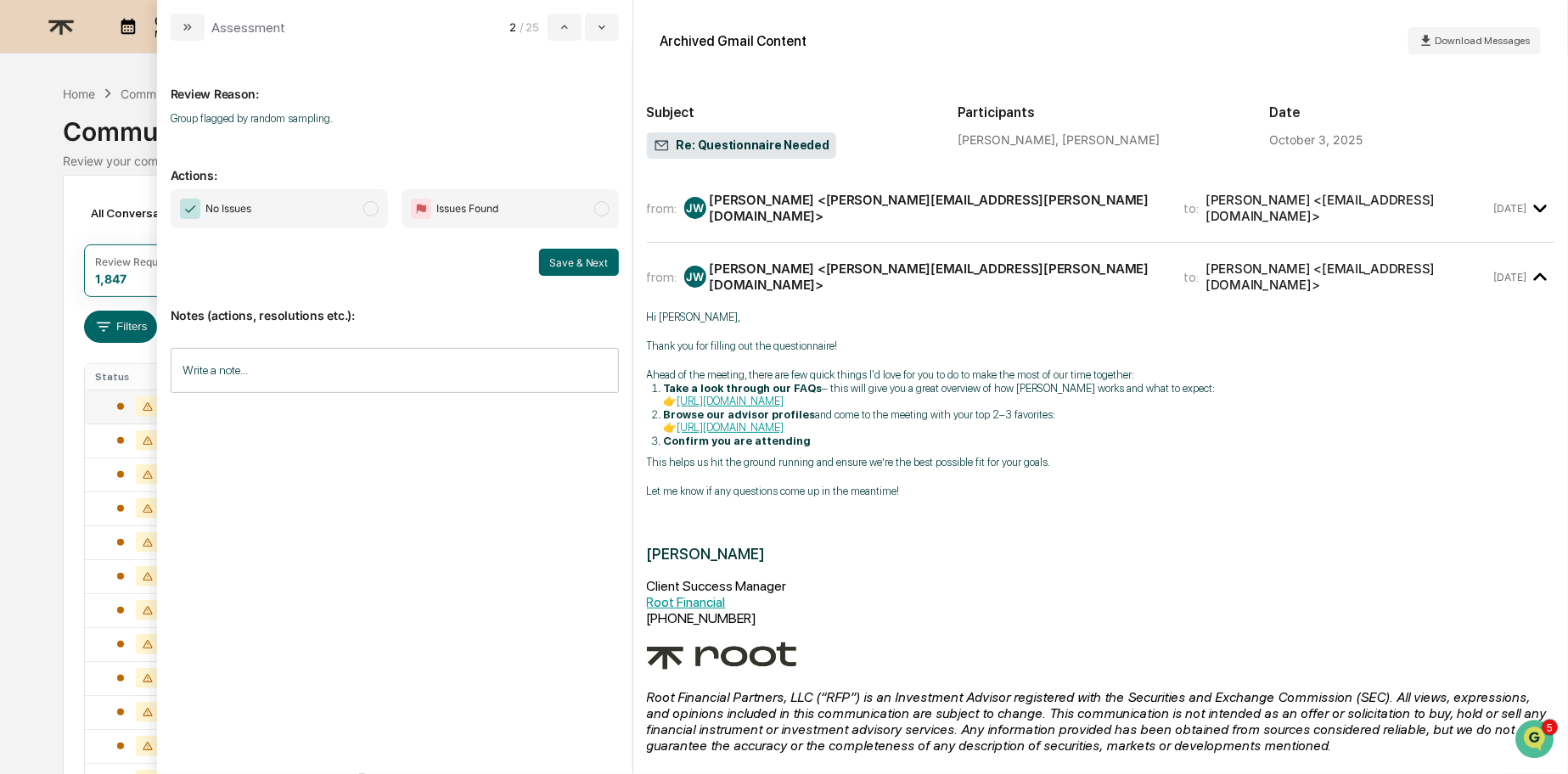
click at [305, 191] on span "No Issues" at bounding box center [279, 208] width 218 height 39
click at [589, 265] on button "Save & Next" at bounding box center [579, 262] width 80 height 27
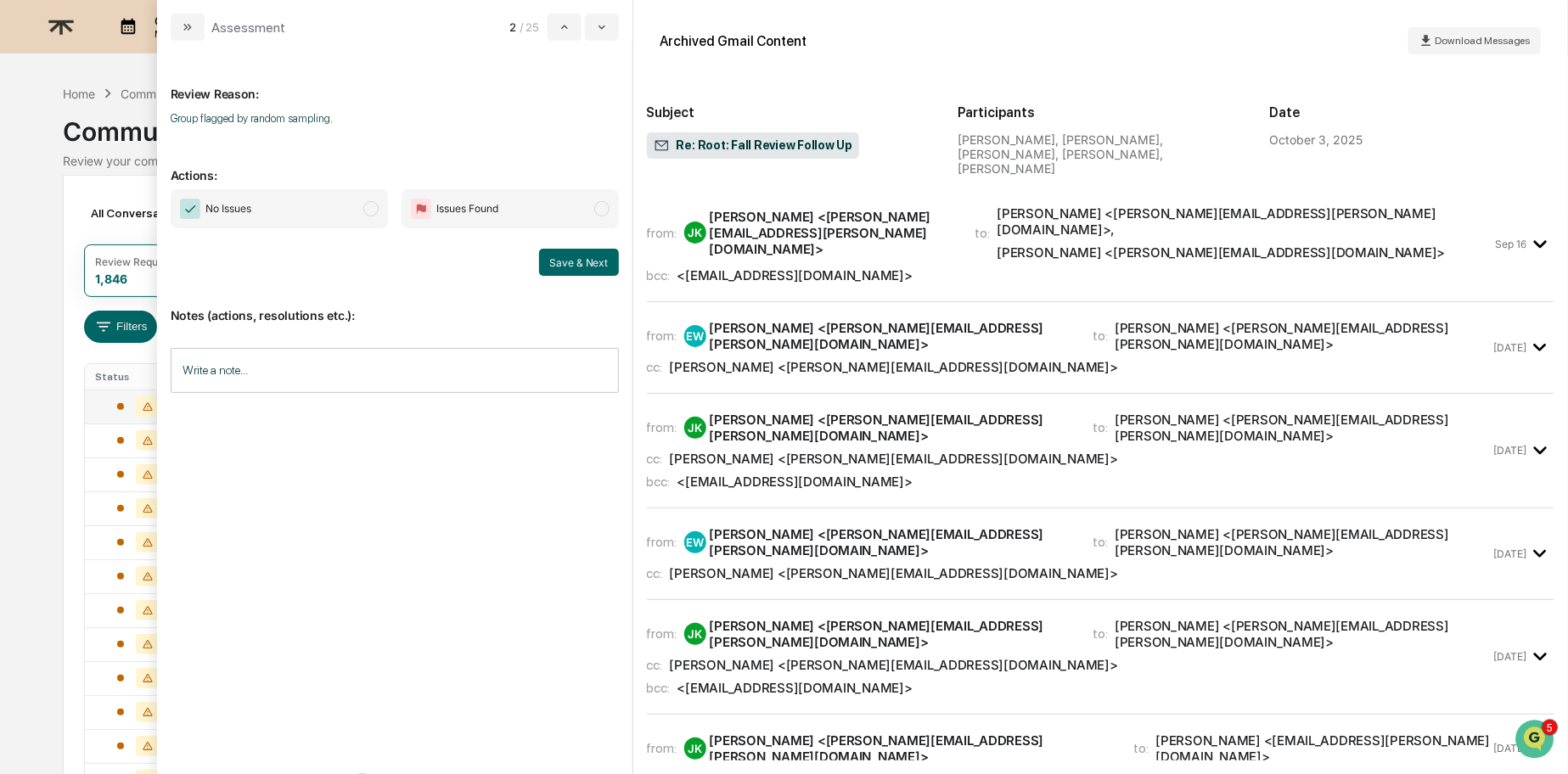
click at [291, 208] on span "No Issues" at bounding box center [279, 208] width 218 height 39
click at [572, 268] on button "Save & Next" at bounding box center [579, 262] width 80 height 27
